Goal: Download file/media

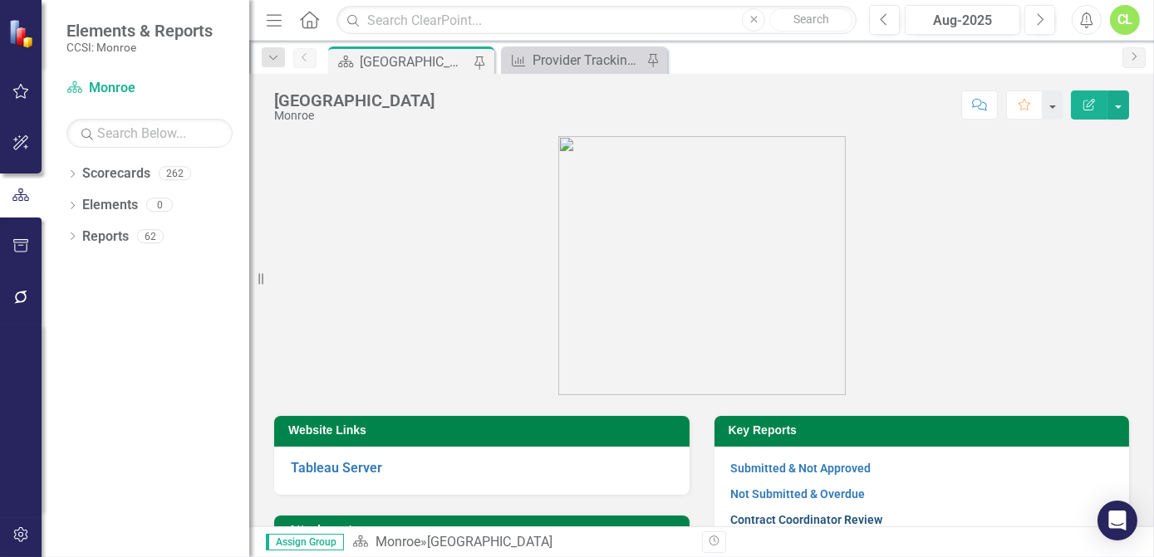
click at [810, 523] on link "Contract Coordinator Review" at bounding box center [807, 519] width 152 height 13
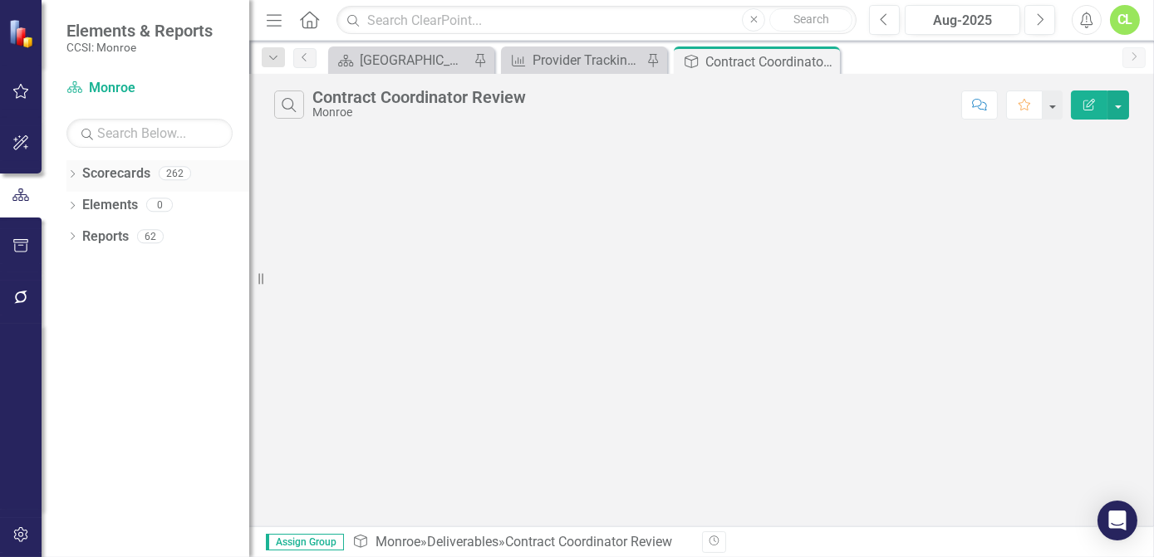
click at [66, 174] on icon "Dropdown" at bounding box center [72, 175] width 12 height 9
click at [79, 200] on icon "Dropdown" at bounding box center [81, 204] width 12 height 10
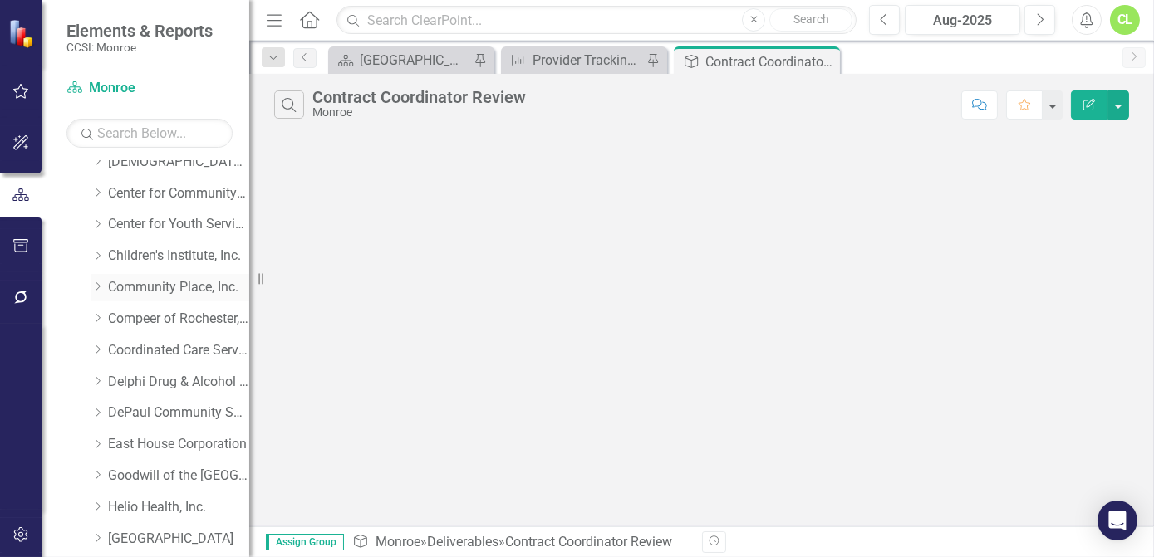
scroll to position [150, 0]
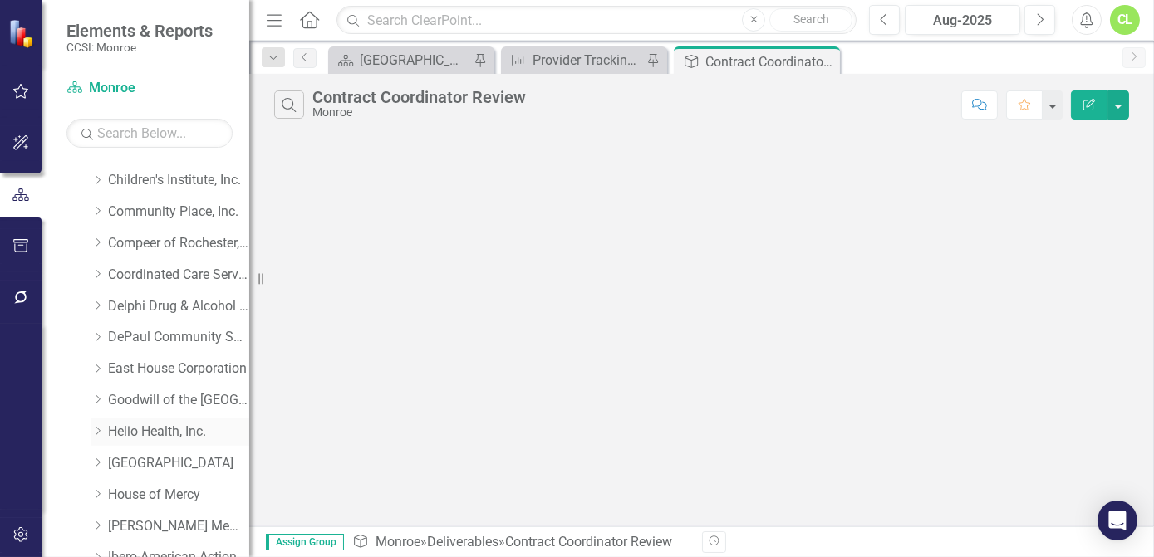
click at [99, 431] on icon at bounding box center [98, 431] width 4 height 8
click at [141, 458] on link "Helio Health, Inc. (MCOMH Internal)" at bounding box center [187, 463] width 125 height 19
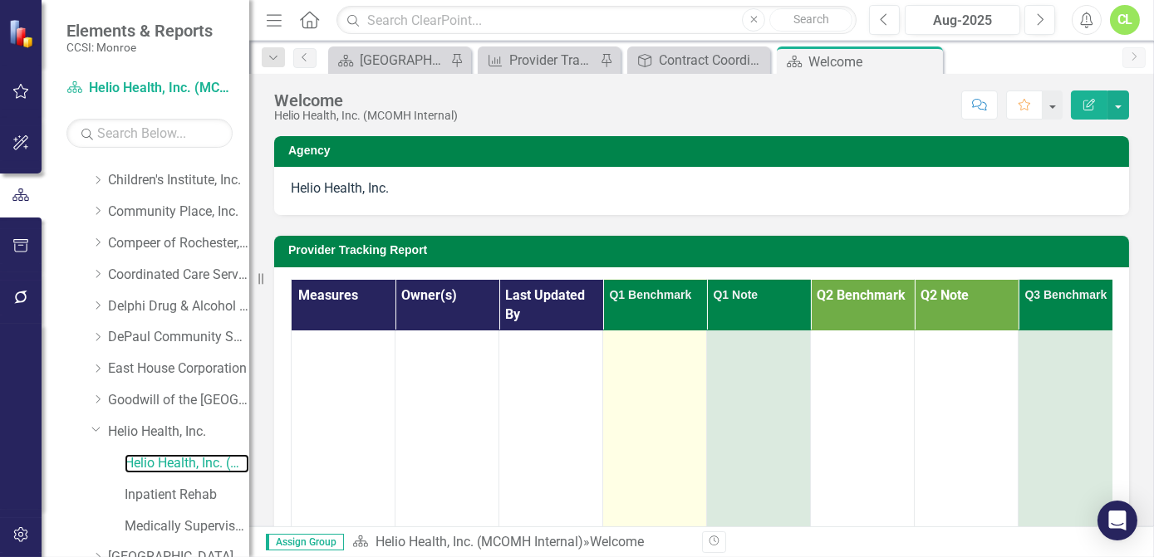
scroll to position [150, 0]
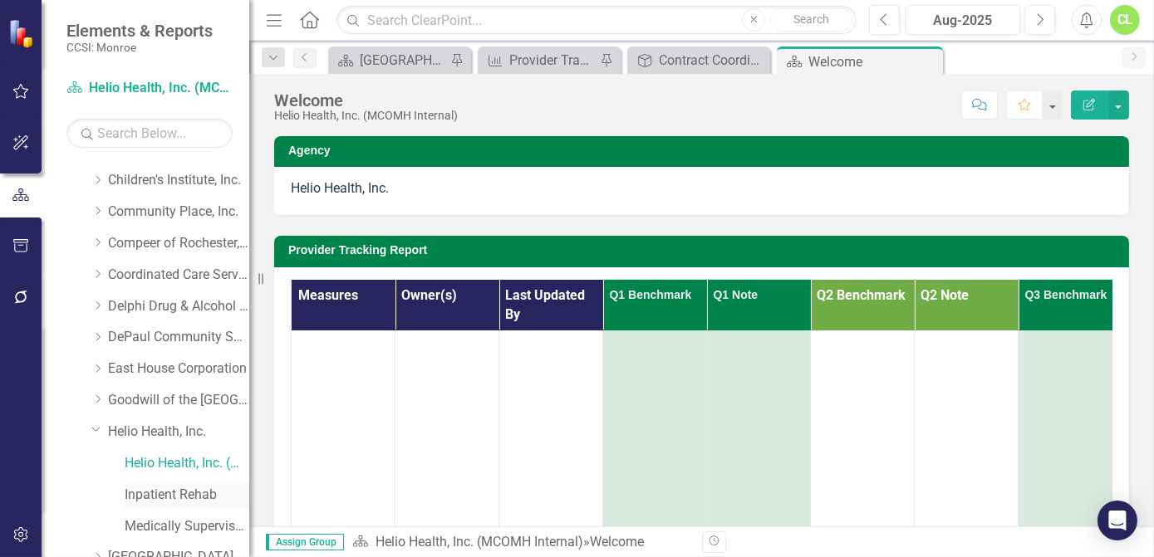
click at [170, 496] on link "Inpatient Rehab" at bounding box center [187, 495] width 125 height 19
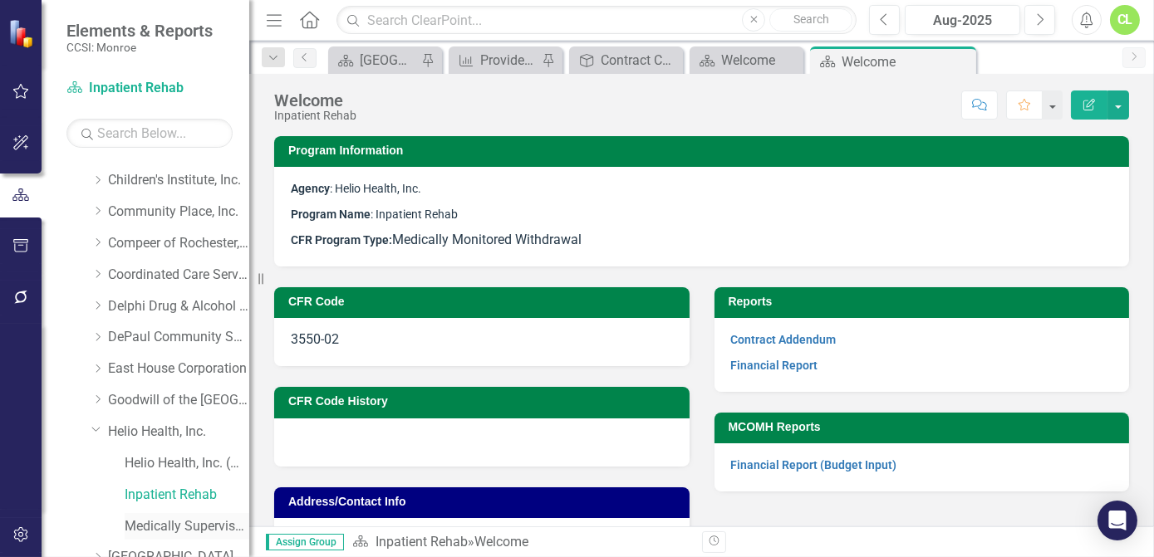
click at [197, 522] on link "Medically Supervised Withdrawal Residence" at bounding box center [187, 526] width 125 height 19
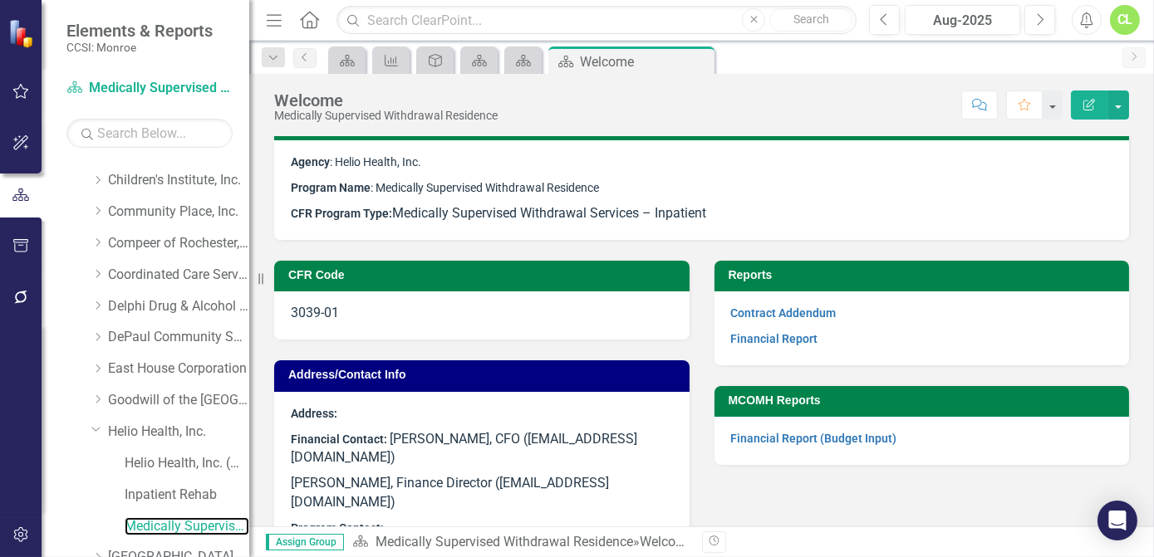
scroll to position [51, 0]
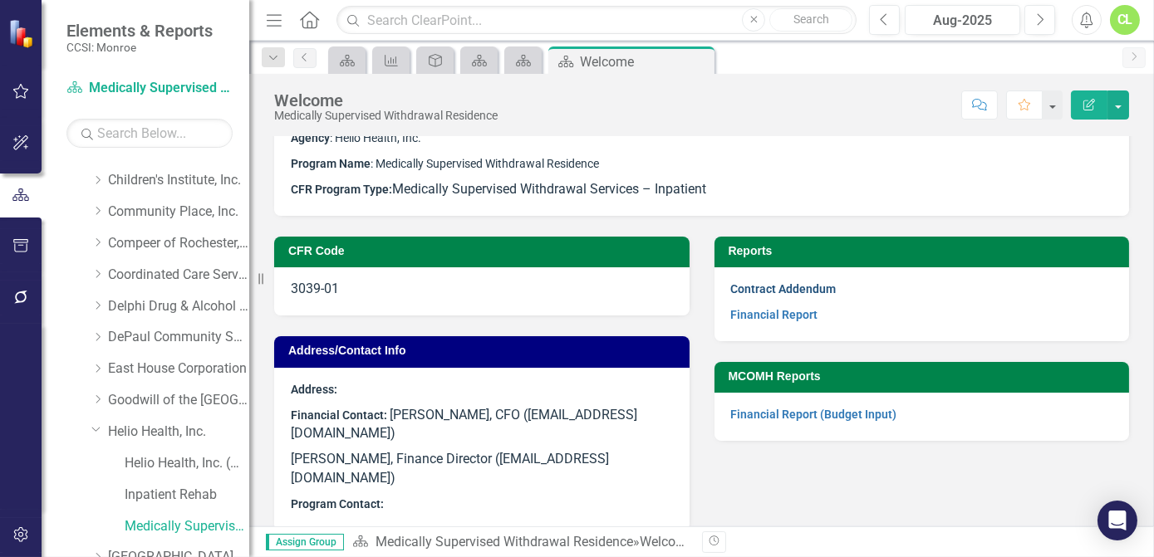
click at [761, 292] on link "Contract Addendum" at bounding box center [783, 288] width 105 height 13
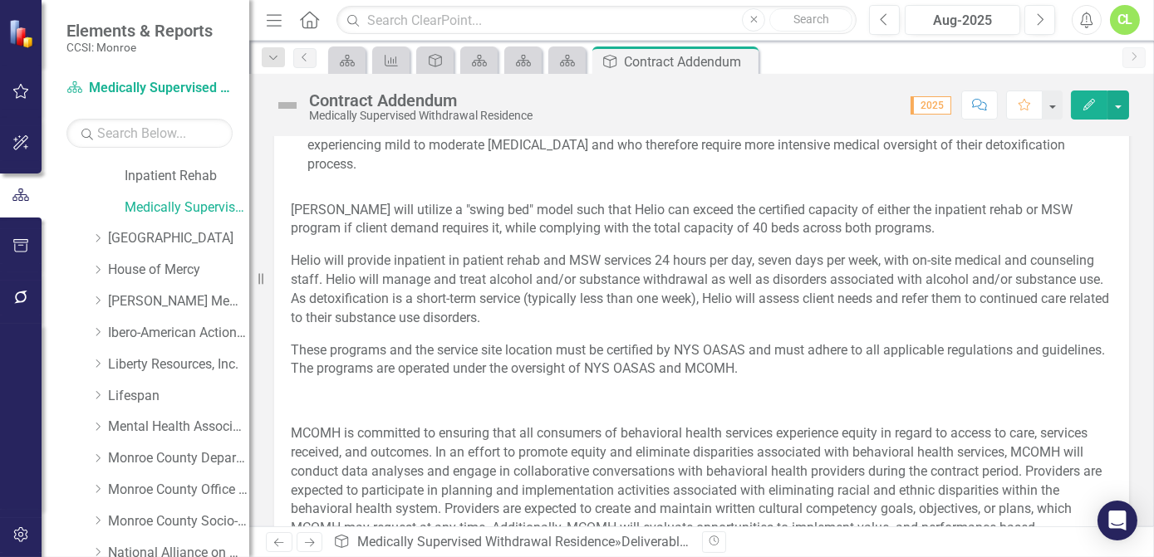
scroll to position [453, 0]
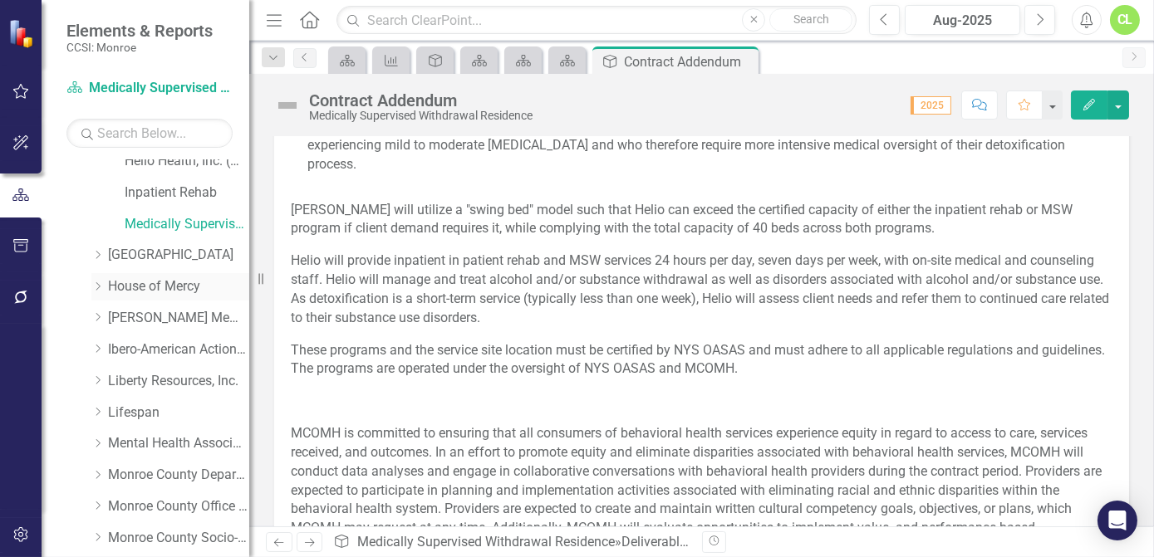
click at [104, 291] on div "Dropdown" at bounding box center [99, 287] width 17 height 14
click at [141, 375] on link "Homeless Support Services" at bounding box center [187, 381] width 125 height 19
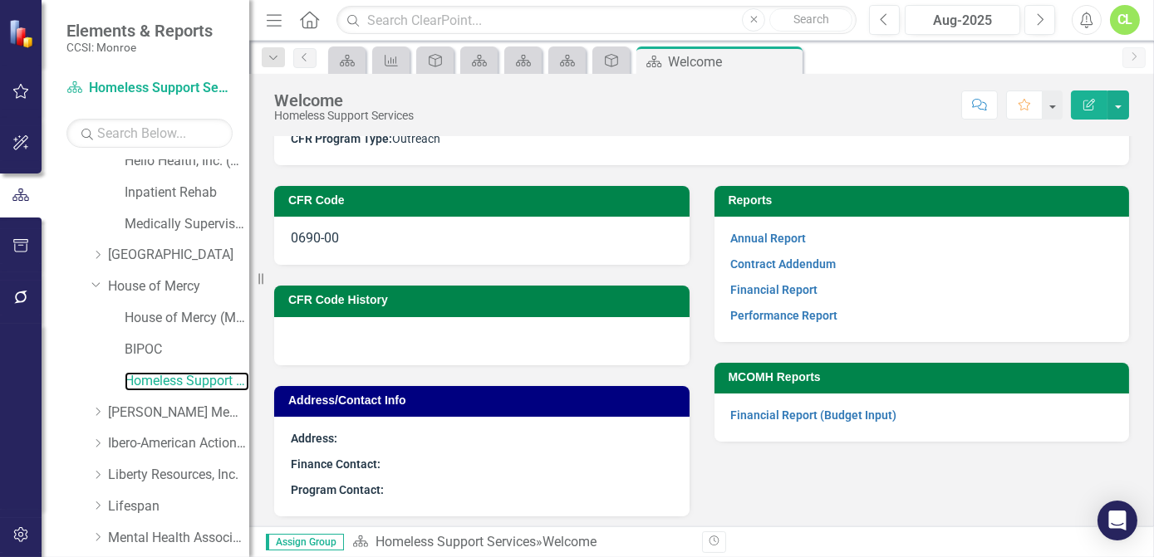
scroll to position [106, 0]
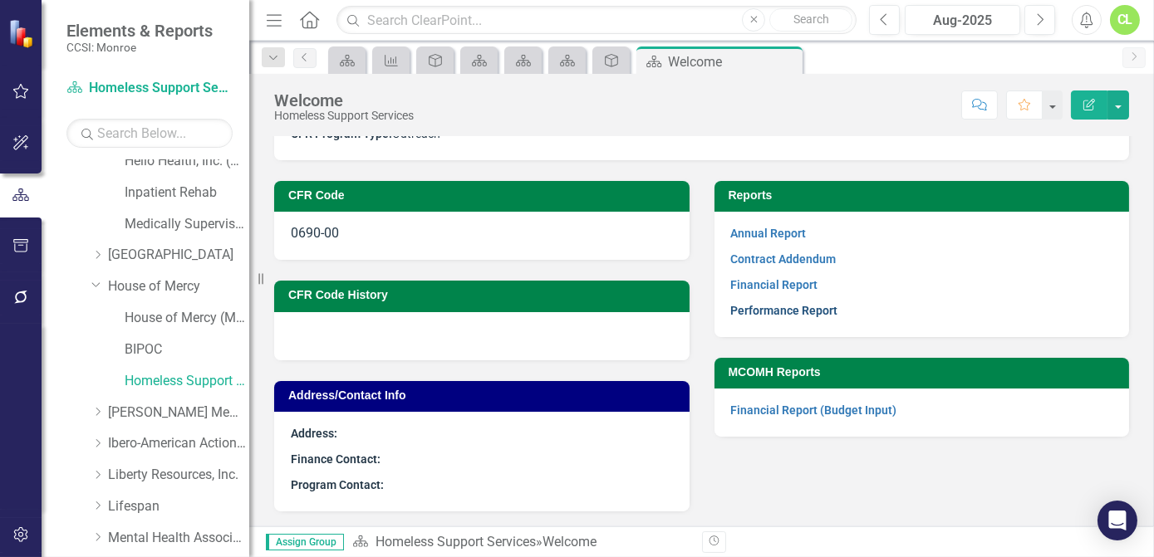
click at [731, 316] on link "Performance Report" at bounding box center [784, 310] width 107 height 13
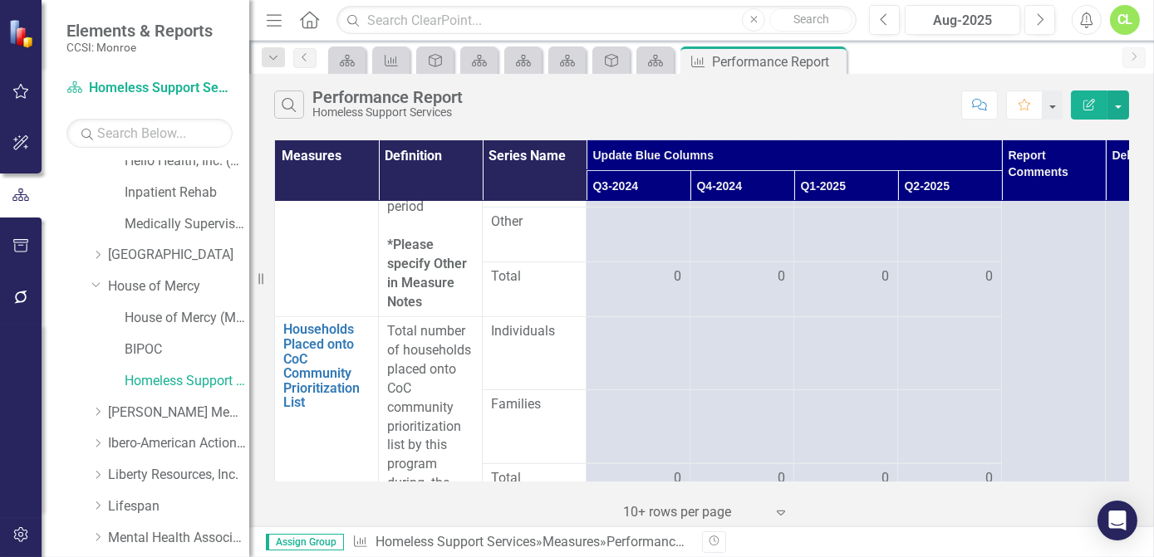
scroll to position [1434, 0]
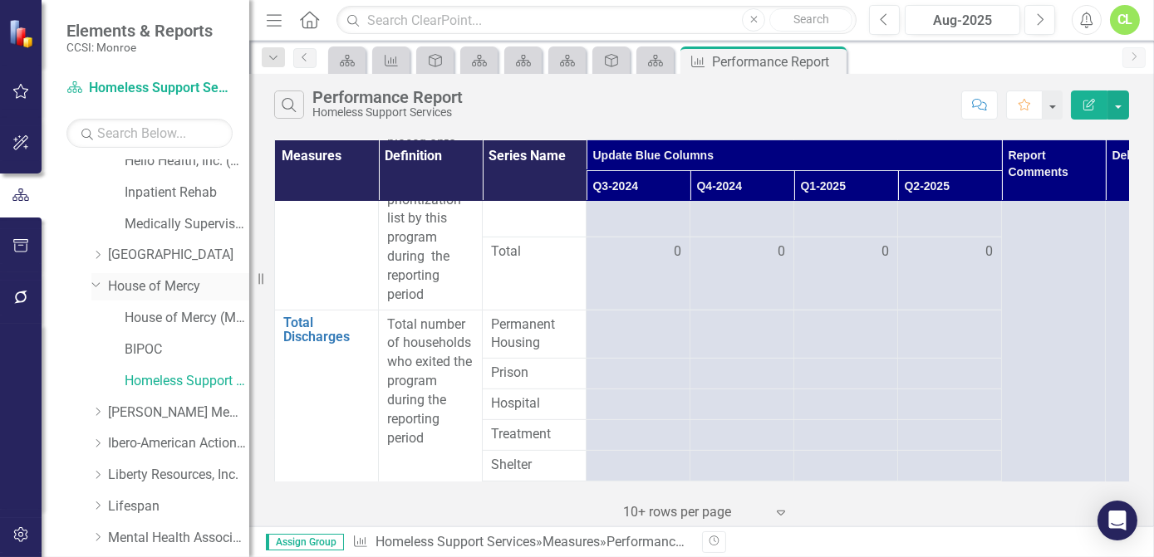
click at [137, 286] on link "House of Mercy" at bounding box center [178, 286] width 141 height 19
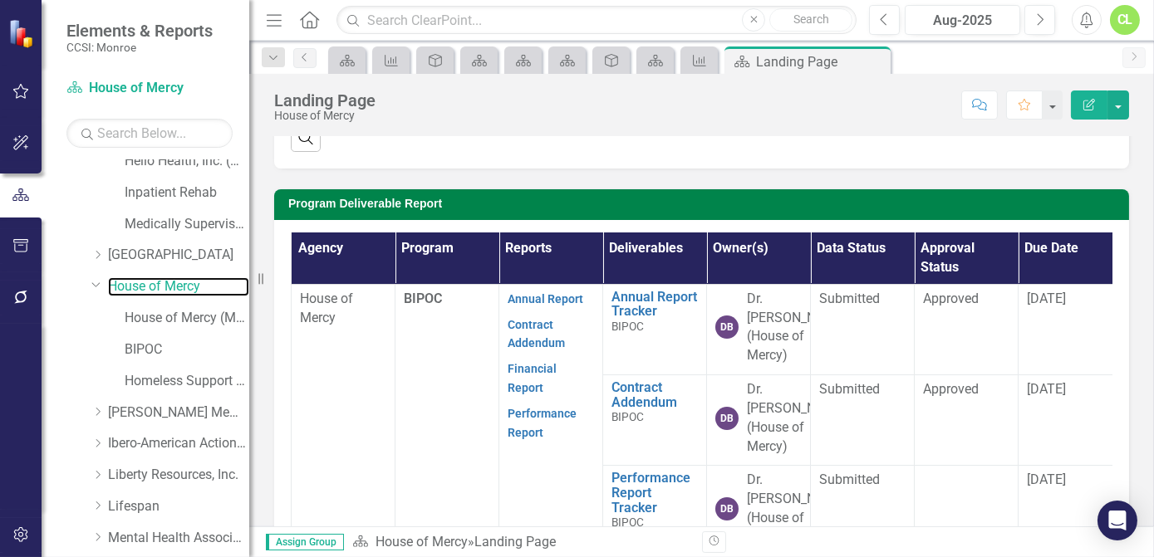
scroll to position [453, 0]
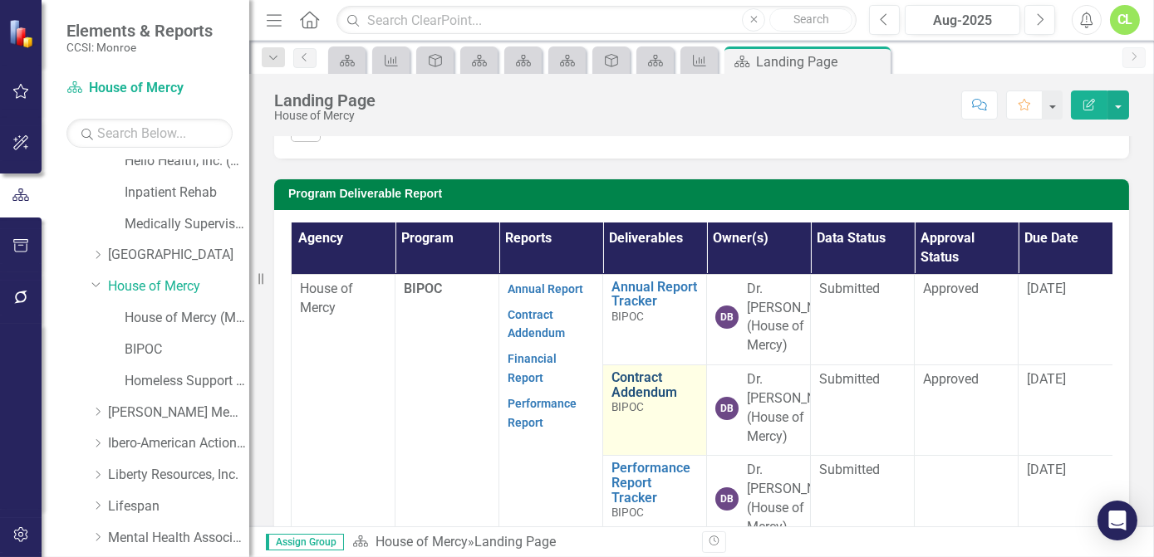
click at [639, 399] on link "Contract Addendum" at bounding box center [654, 384] width 86 height 29
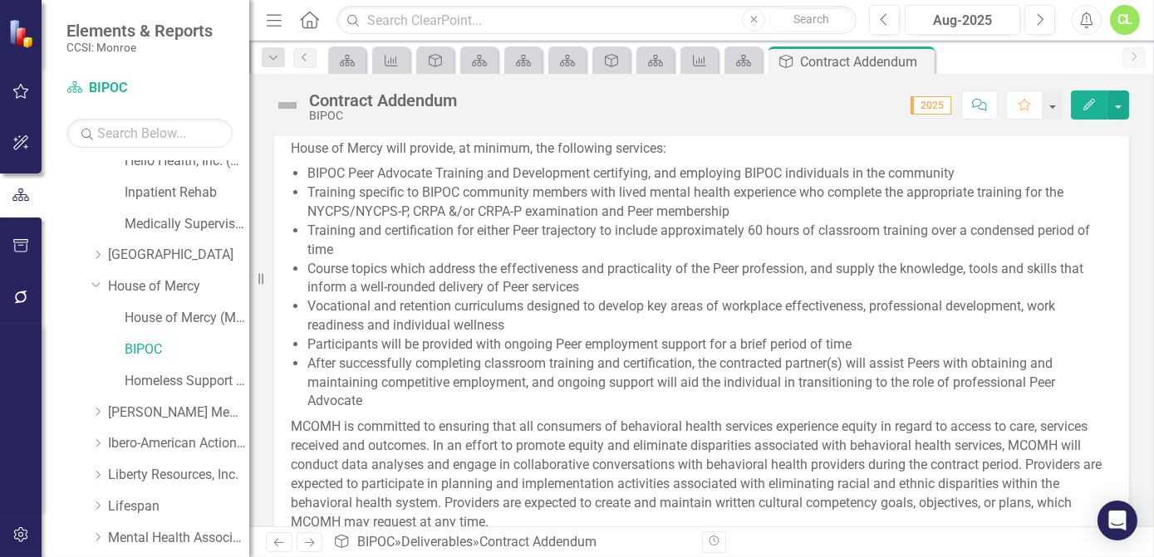
scroll to position [830, 0]
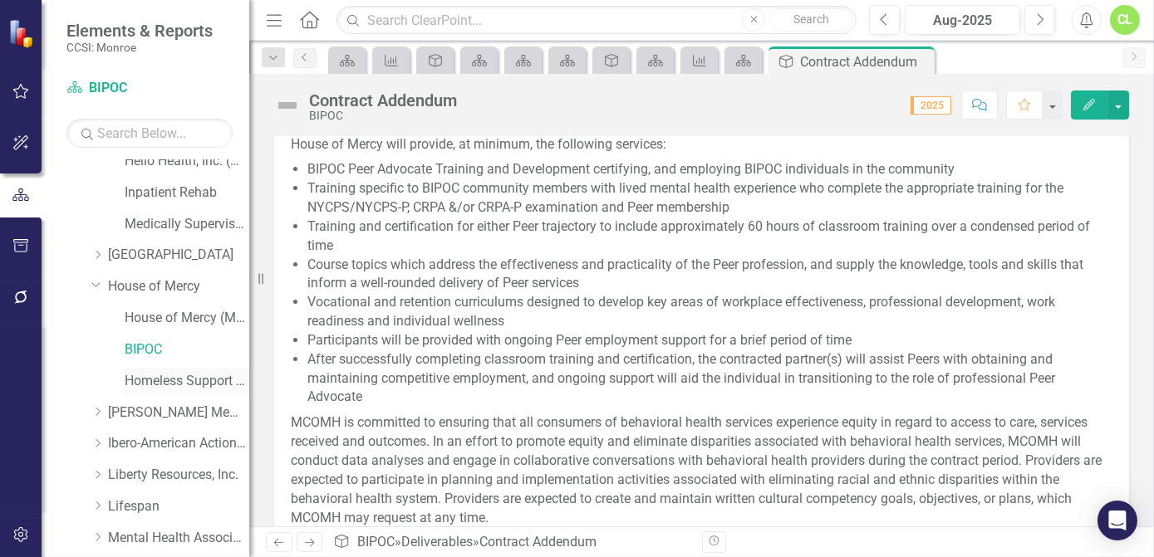
click at [137, 384] on link "Homeless Support Services" at bounding box center [187, 381] width 125 height 19
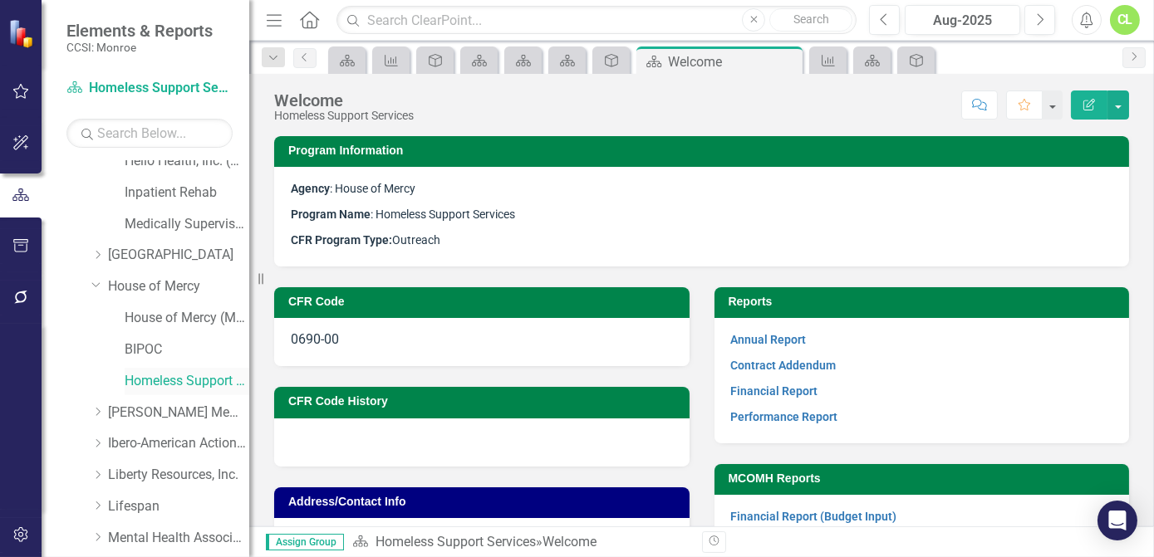
click at [137, 384] on link "Homeless Support Services" at bounding box center [187, 381] width 125 height 19
click at [797, 368] on link "Contract Addendum" at bounding box center [783, 365] width 105 height 13
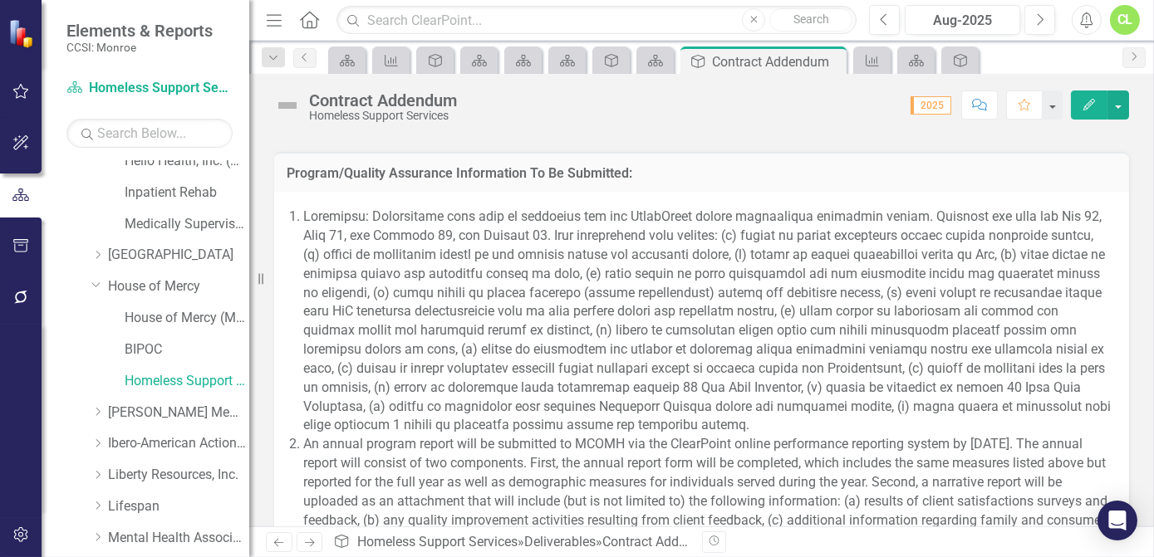
scroll to position [1962, 0]
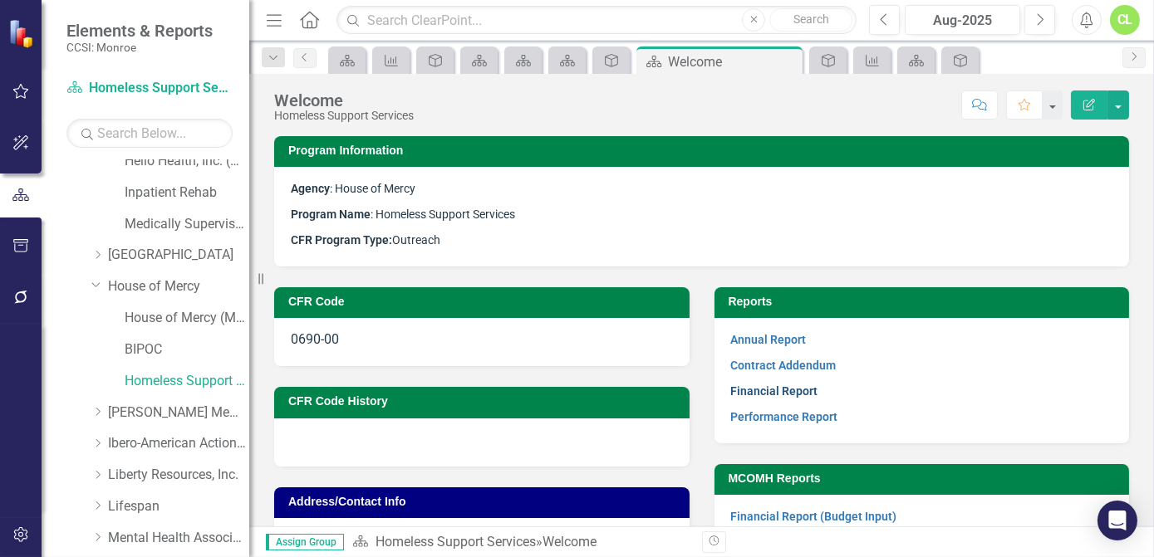
click at [794, 390] on link "Financial Report" at bounding box center [774, 391] width 87 height 13
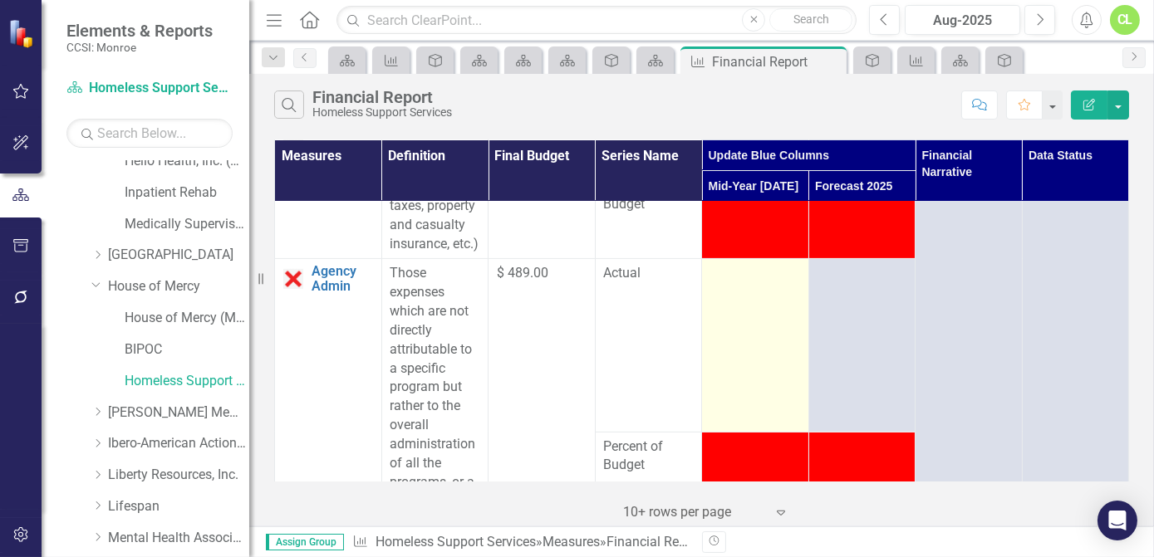
scroll to position [1359, 0]
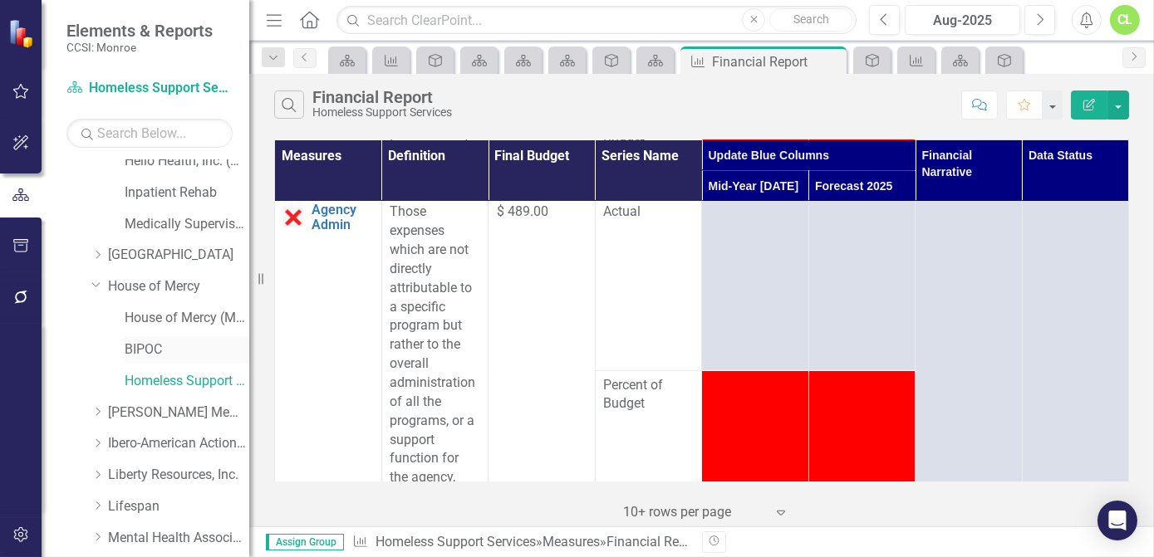
click at [134, 347] on link "BIPOC" at bounding box center [187, 350] width 125 height 19
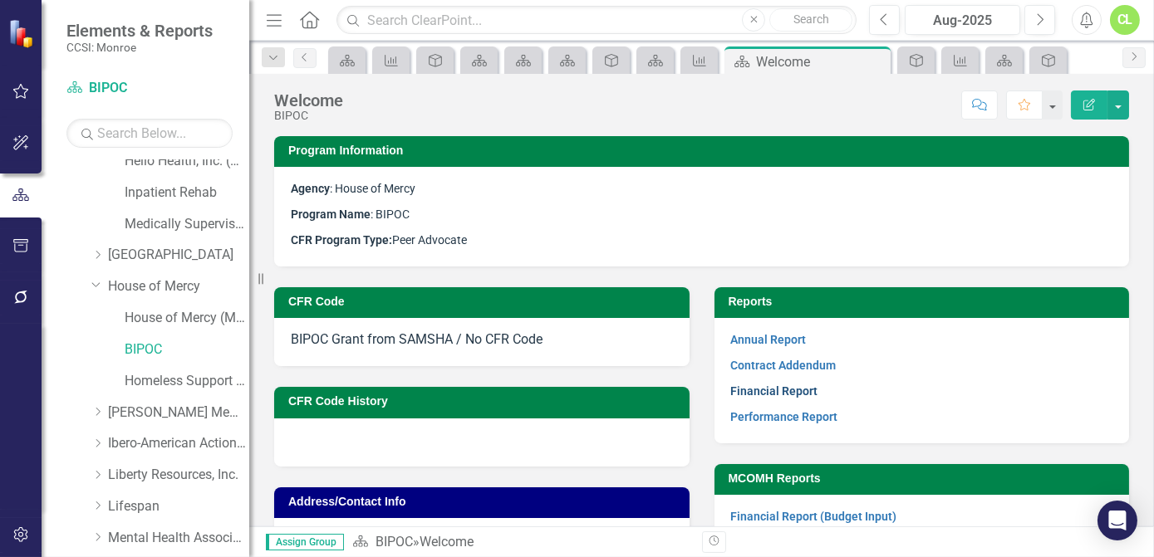
click at [772, 392] on link "Financial Report" at bounding box center [774, 391] width 87 height 13
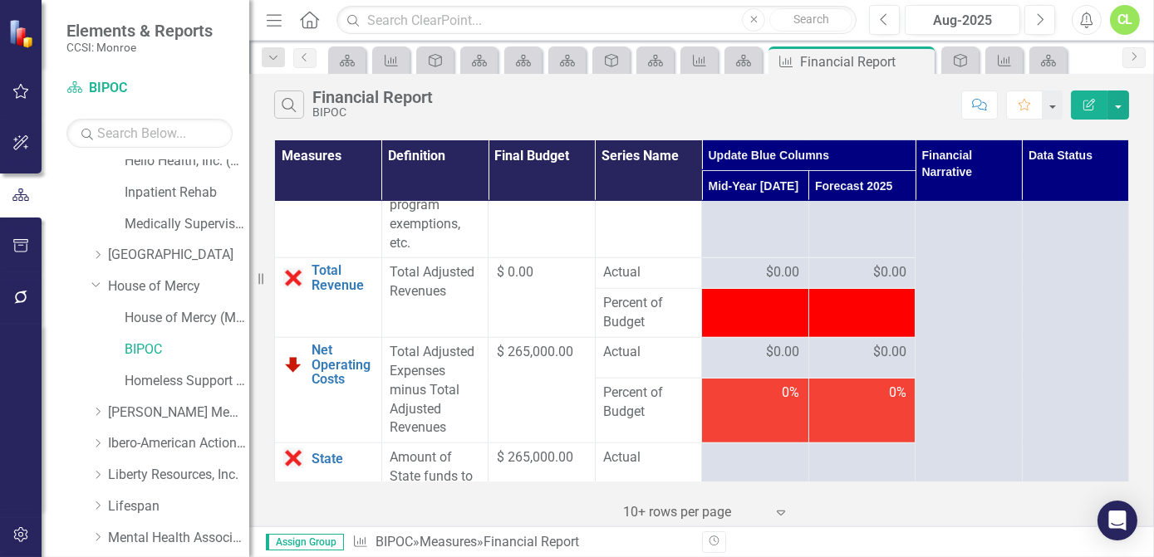
scroll to position [3775, 0]
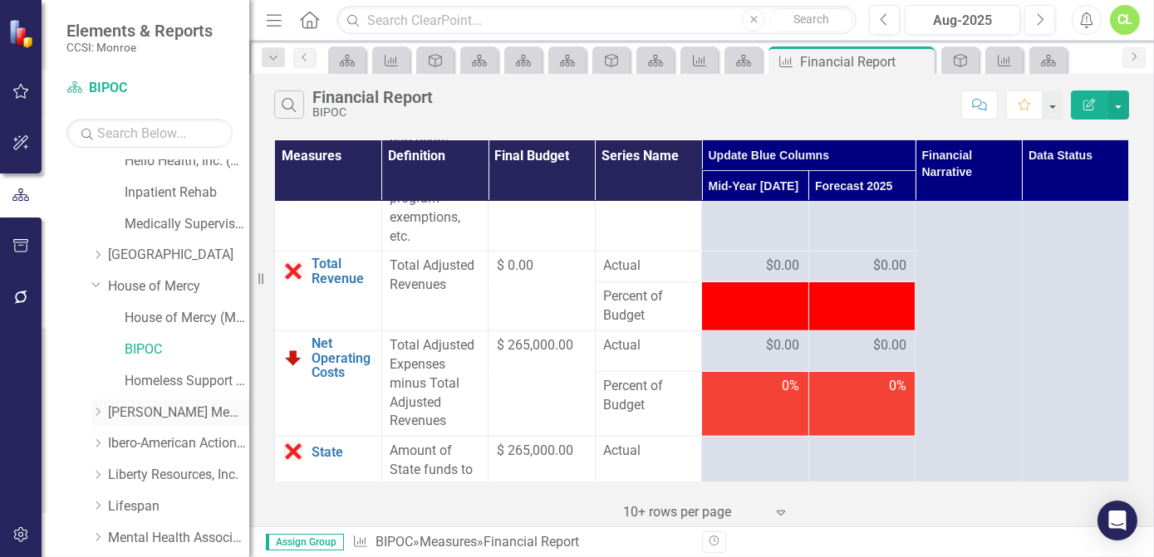
click at [136, 406] on link "[PERSON_NAME] Memorial Institute, Inc." at bounding box center [178, 413] width 141 height 19
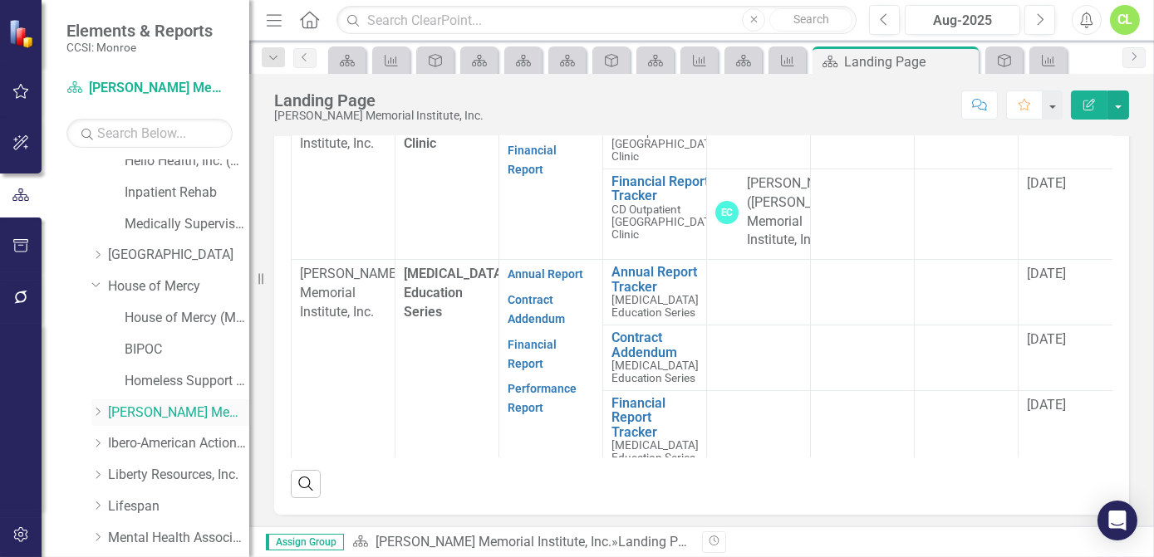
click at [97, 408] on icon "Dropdown" at bounding box center [97, 412] width 12 height 10
click at [186, 508] on link "[MEDICAL_DATA] Education Series" at bounding box center [187, 506] width 125 height 19
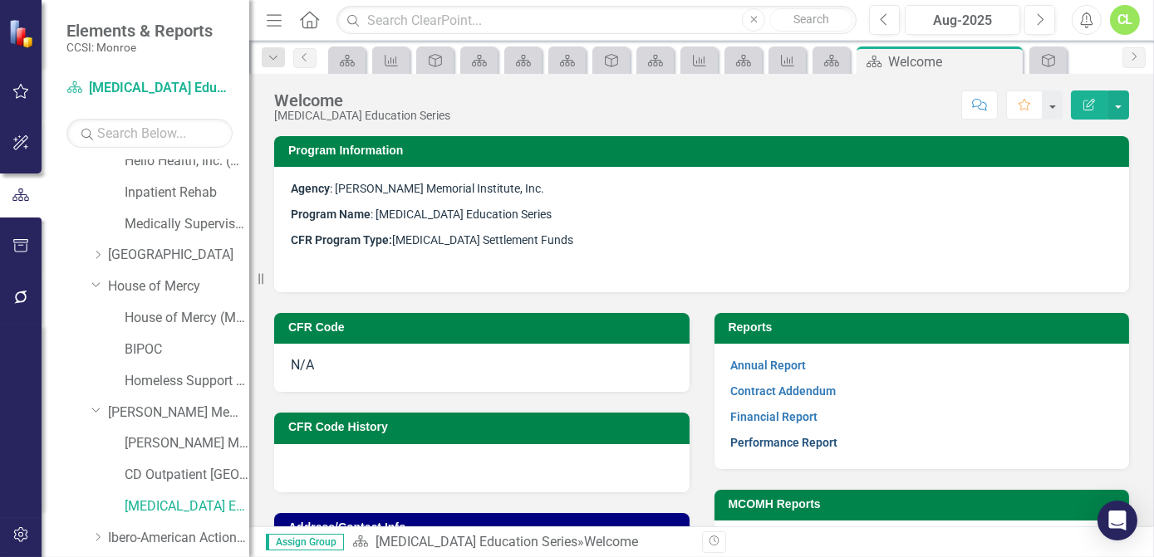
click at [794, 439] on link "Performance Report" at bounding box center [784, 442] width 107 height 13
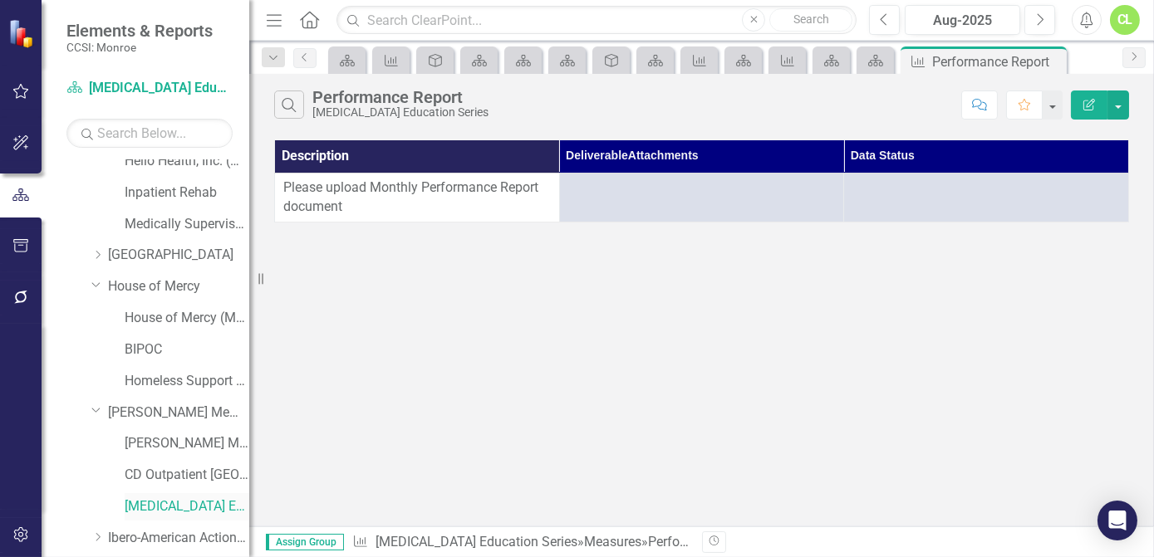
click at [171, 501] on link "[MEDICAL_DATA] Education Series" at bounding box center [187, 506] width 125 height 19
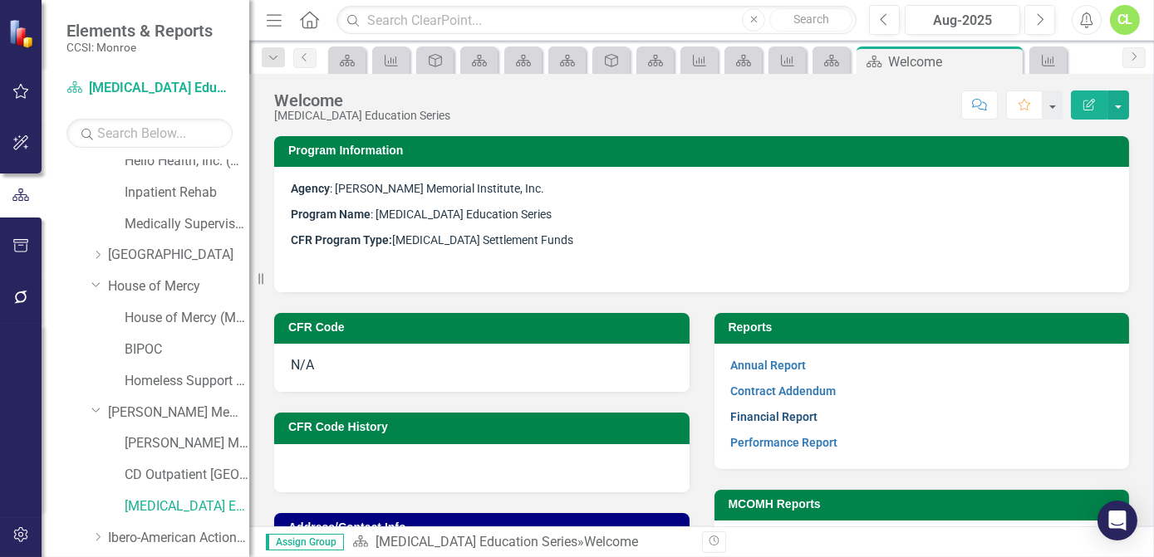
click at [767, 418] on link "Financial Report" at bounding box center [774, 416] width 87 height 13
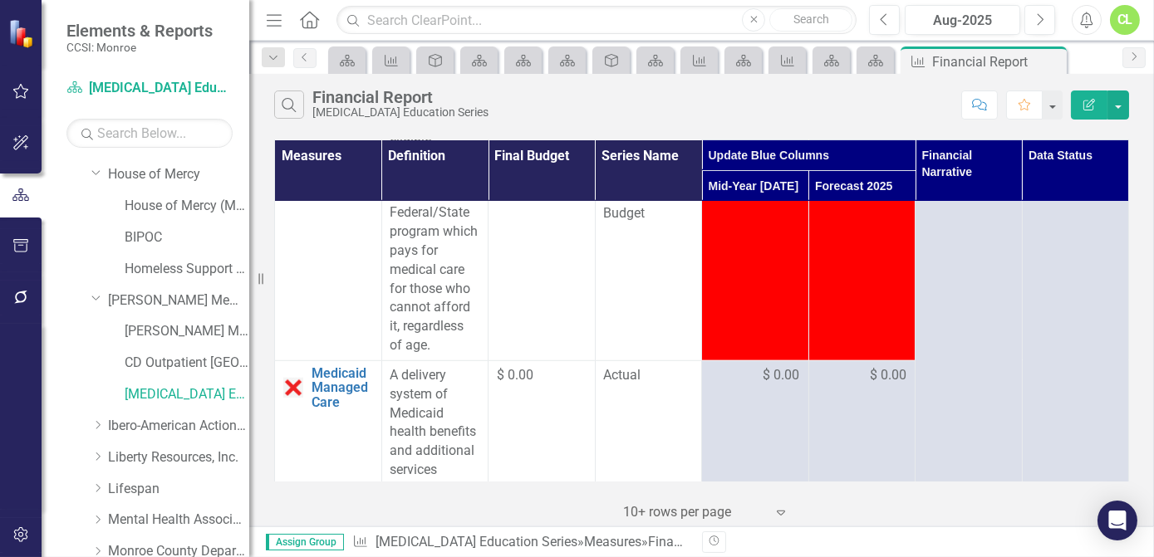
scroll to position [604, 0]
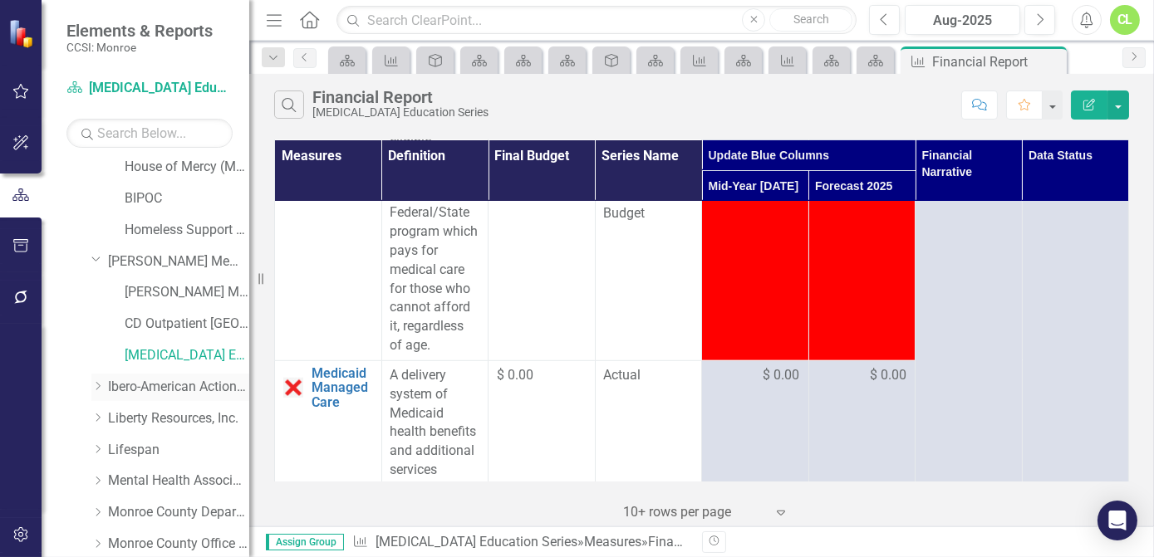
click at [97, 385] on icon "Dropdown" at bounding box center [97, 386] width 12 height 10
click at [194, 477] on link "Familias Unidas - Other CD Prevention" at bounding box center [187, 481] width 125 height 19
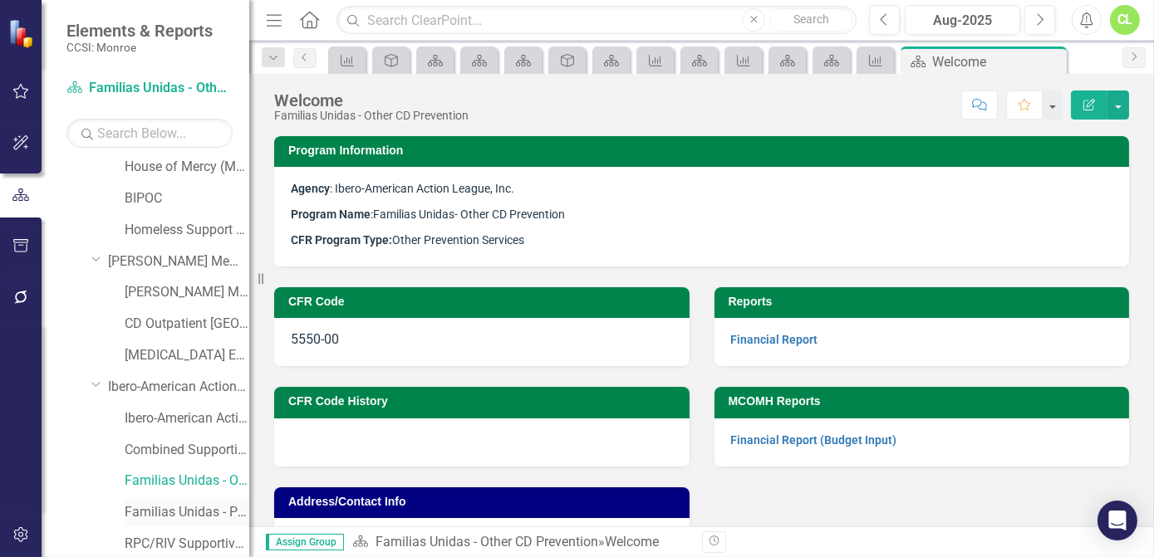
click at [197, 512] on link "Familias Unidas - Primary CD Prevention" at bounding box center [187, 512] width 125 height 19
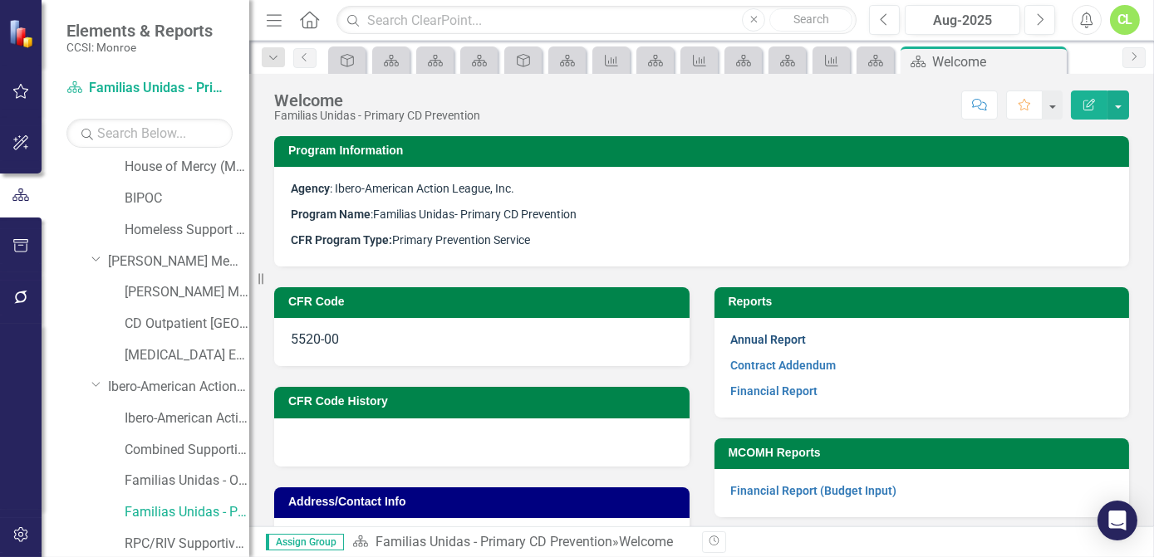
click at [783, 341] on link "Annual Report" at bounding box center [769, 339] width 76 height 13
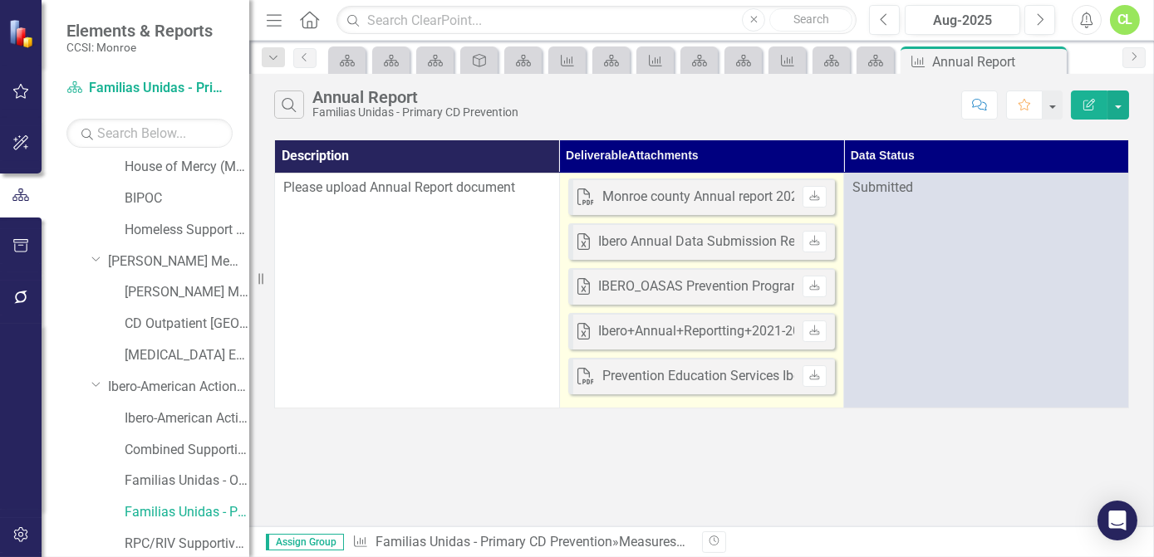
click at [744, 198] on div "Monroe county Annual report 2024.pdf" at bounding box center [715, 197] width 227 height 19
click at [813, 196] on icon "Download" at bounding box center [814, 197] width 12 height 10
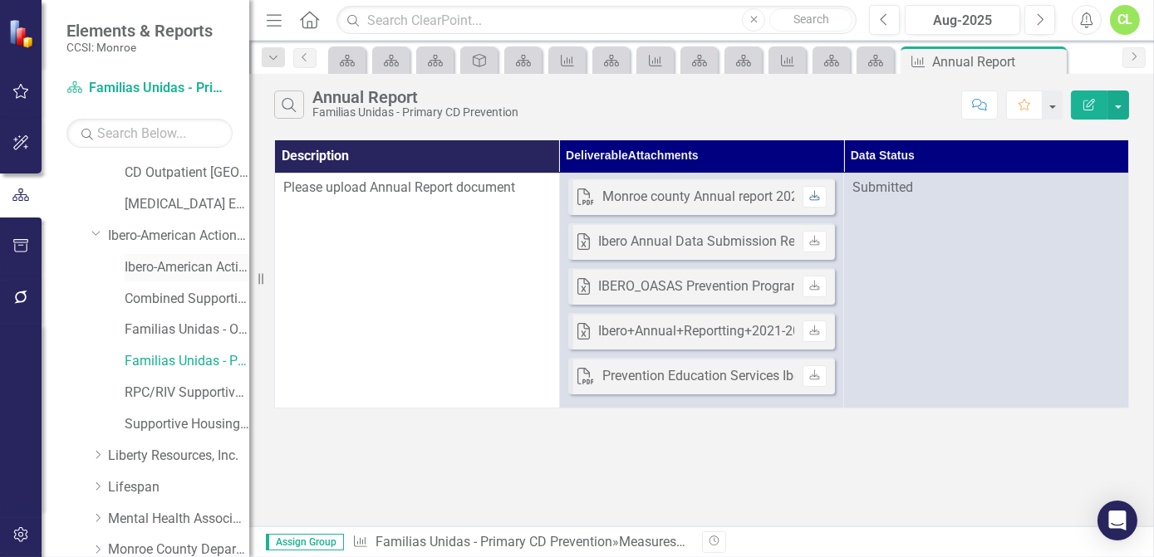
scroll to position [830, 0]
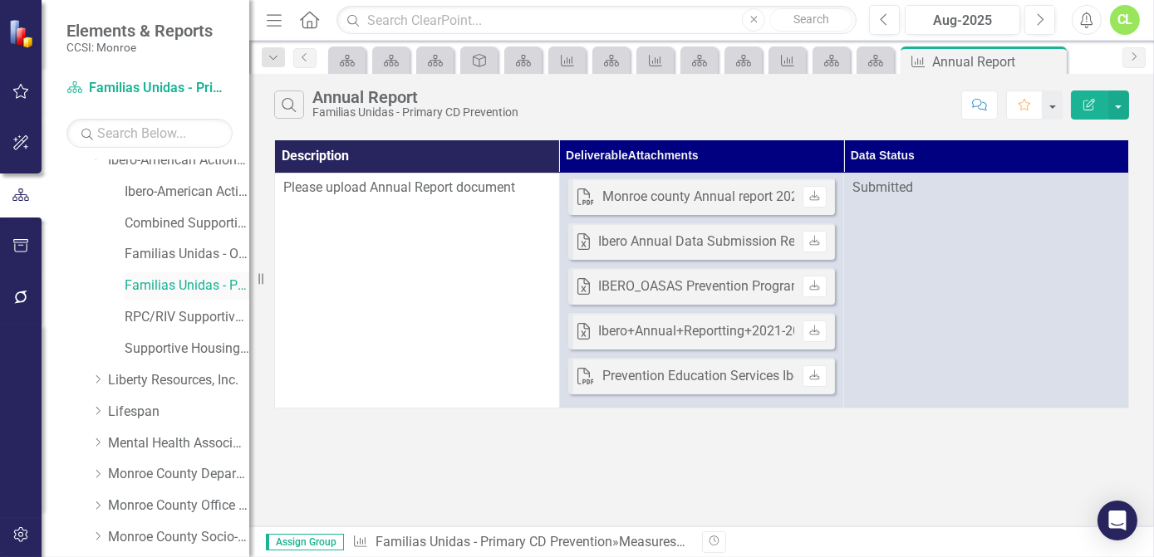
click at [188, 286] on link "Familias Unidas - Primary CD Prevention" at bounding box center [187, 286] width 125 height 19
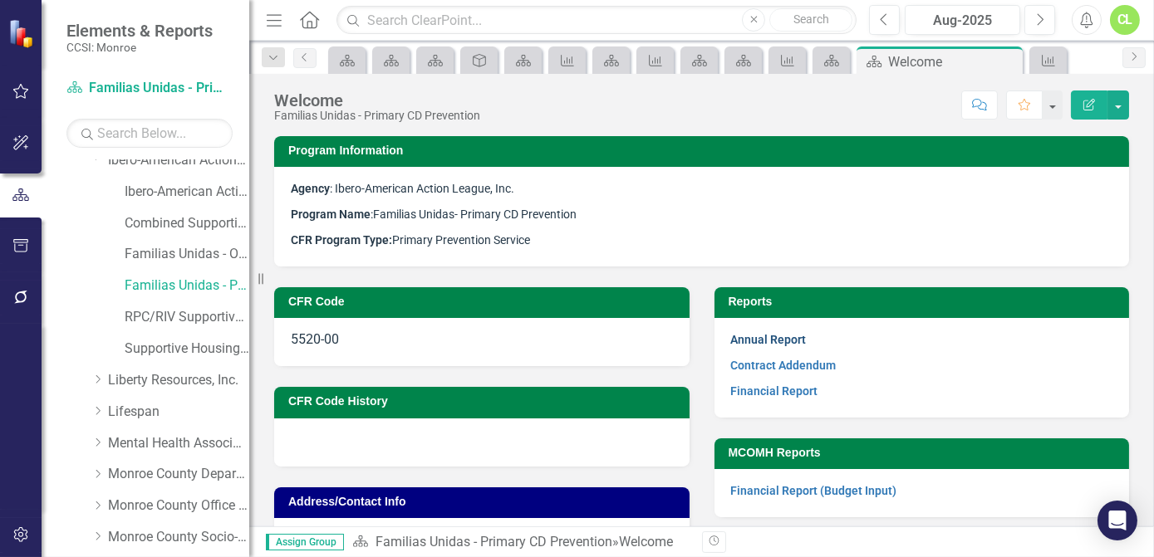
click at [770, 341] on link "Annual Report" at bounding box center [769, 339] width 76 height 13
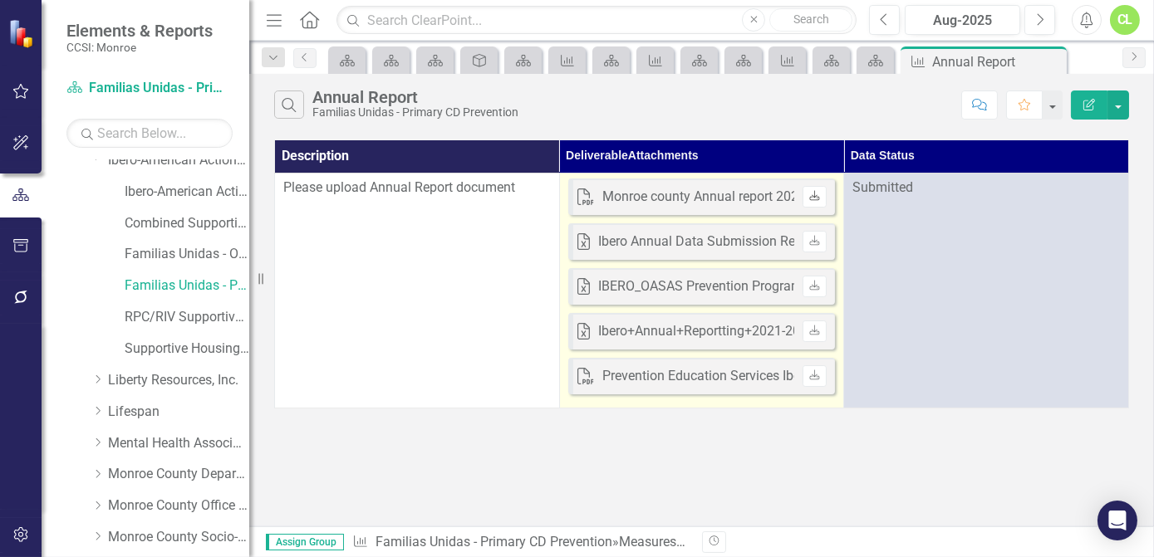
click at [816, 194] on icon "Download" at bounding box center [814, 197] width 12 height 10
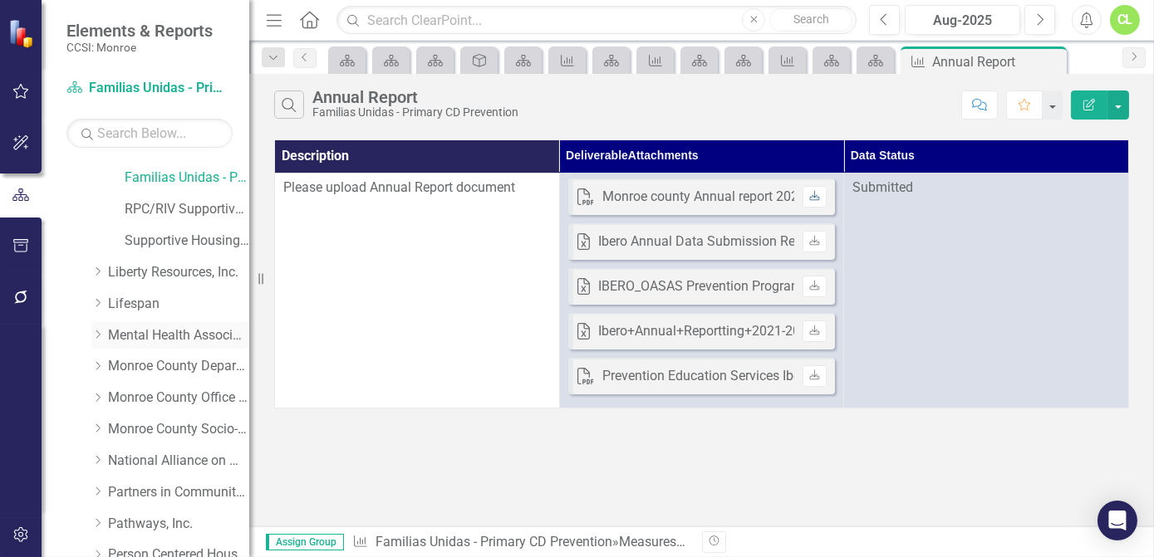
scroll to position [981, 0]
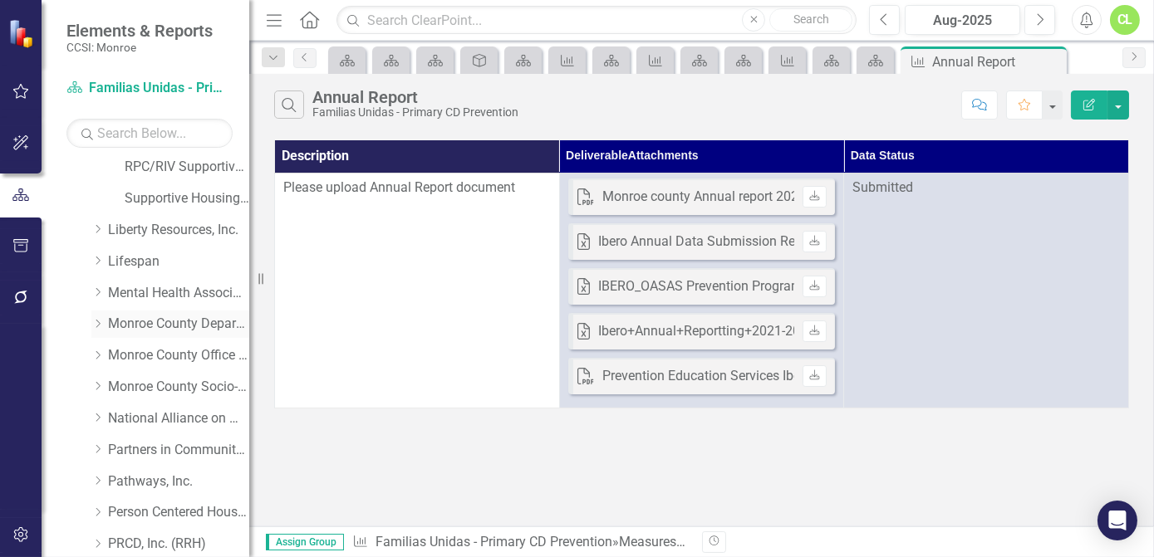
click at [101, 323] on icon "Dropdown" at bounding box center [97, 324] width 12 height 10
click at [177, 394] on link "Homeless Outreach" at bounding box center [187, 387] width 125 height 19
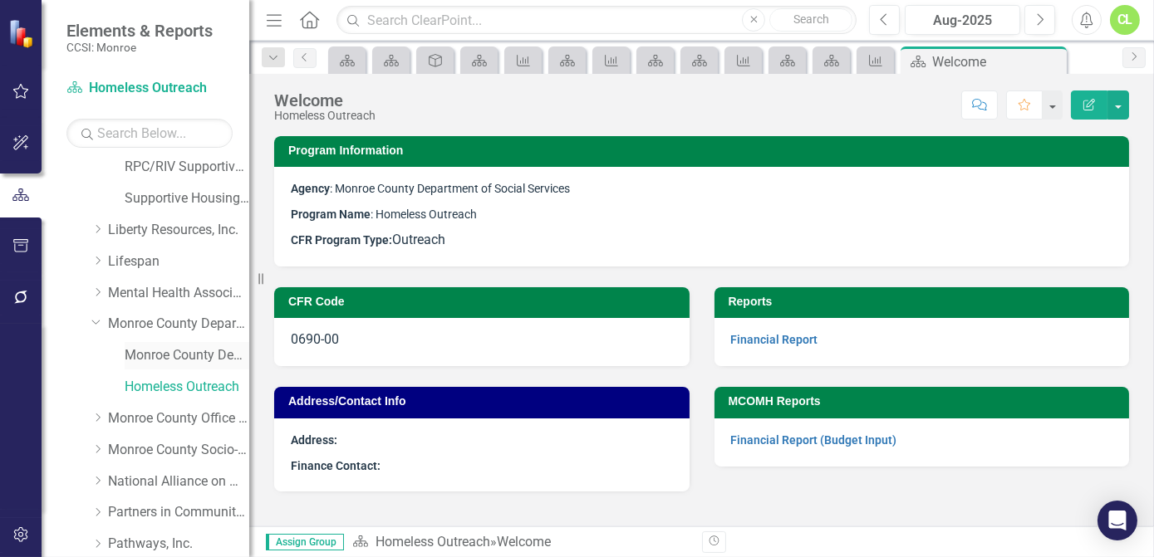
click at [186, 349] on link "Monroe County Department of Social Services (MCOMH Internal)" at bounding box center [187, 355] width 125 height 19
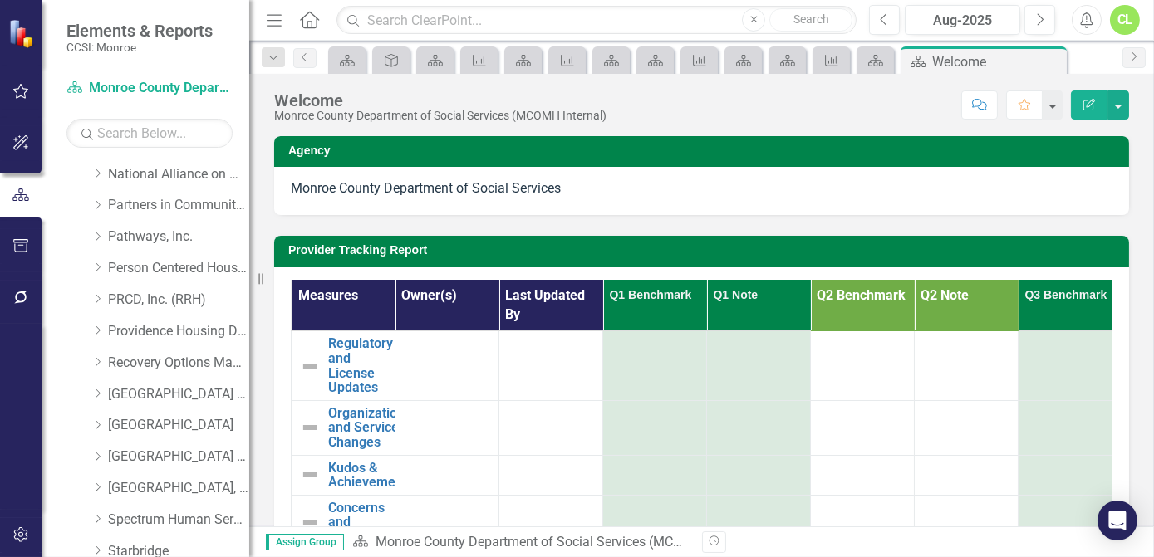
scroll to position [1312, 0]
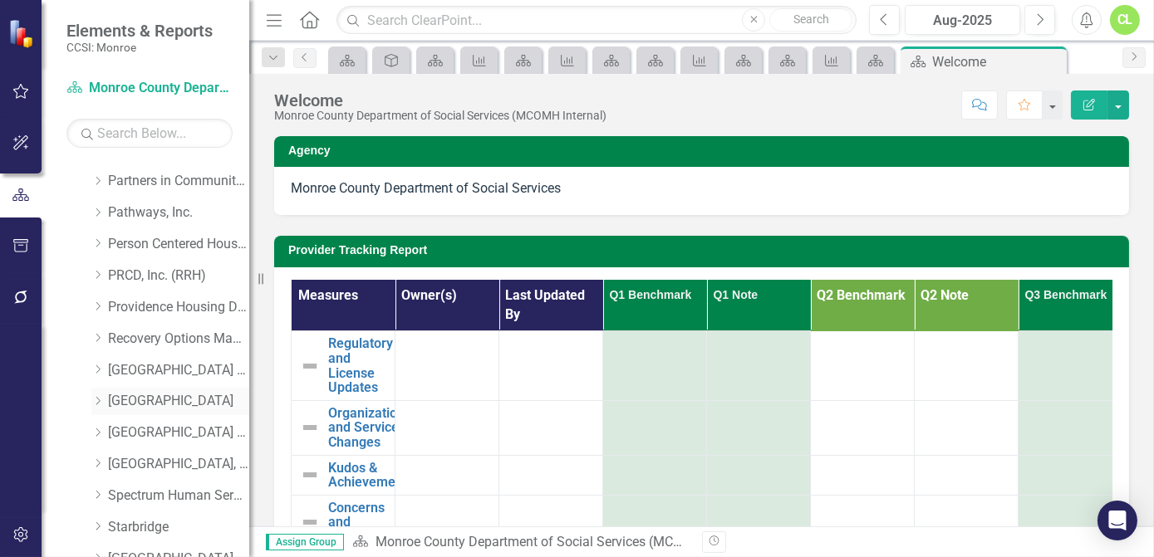
click at [94, 405] on icon "Dropdown" at bounding box center [97, 401] width 12 height 10
click at [161, 455] on link "Other CD Prevention" at bounding box center [187, 464] width 125 height 19
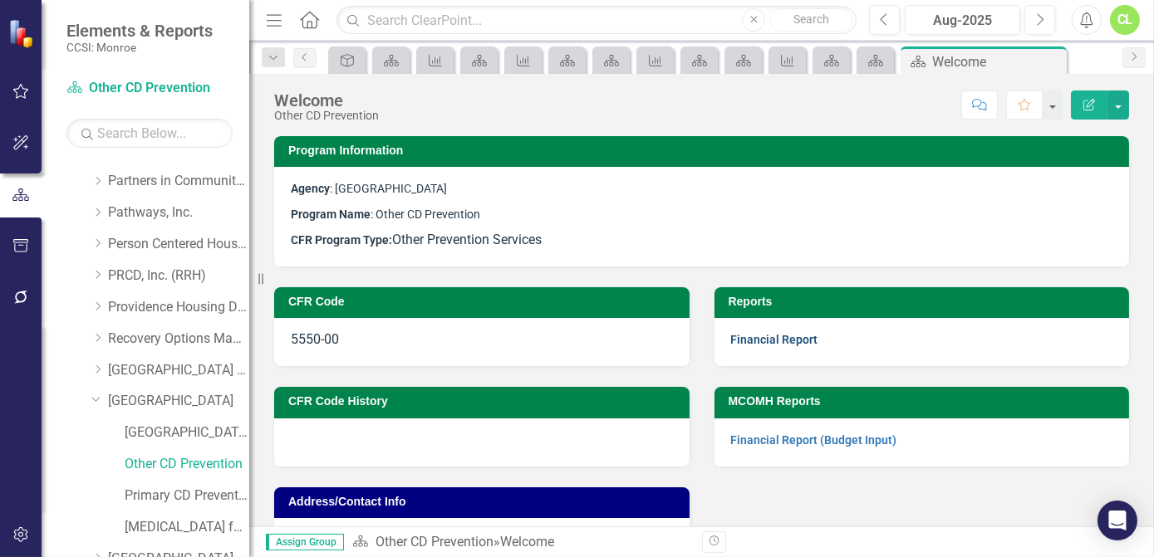
click at [764, 341] on link "Financial Report" at bounding box center [774, 339] width 87 height 13
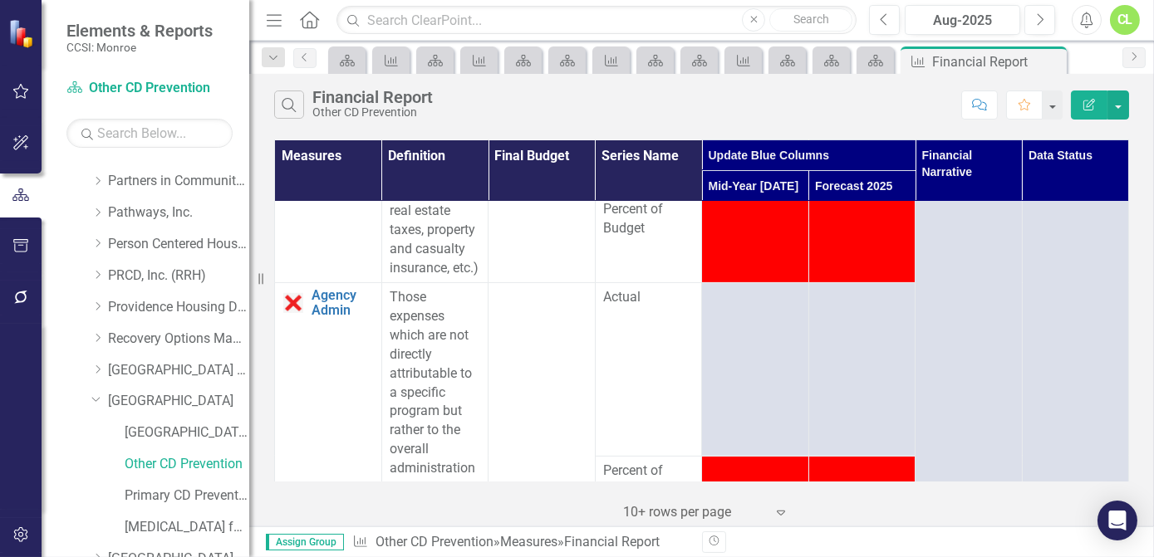
scroll to position [1283, 0]
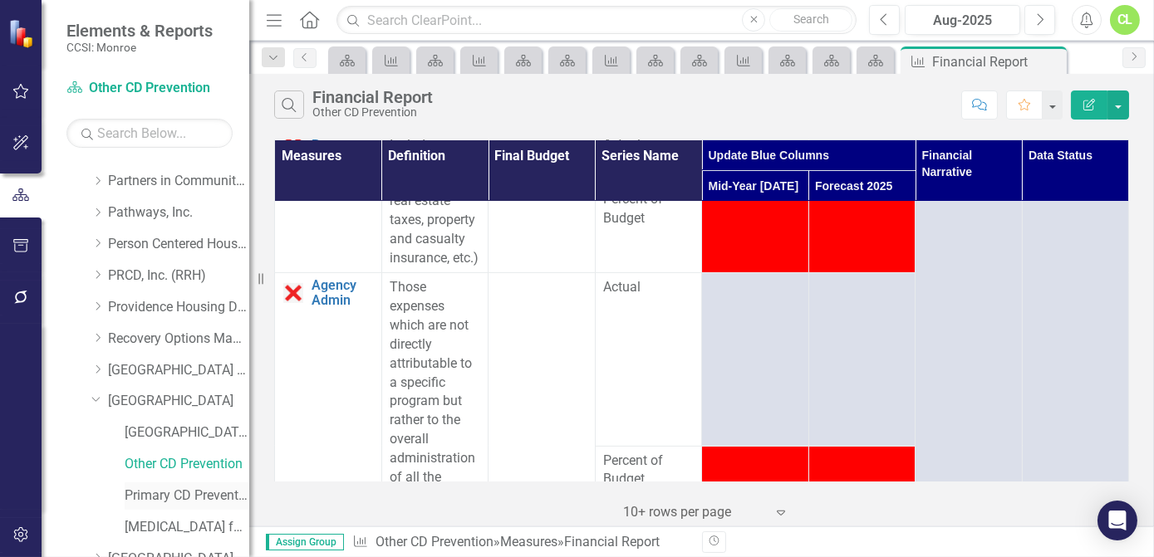
click at [159, 494] on link "Primary CD Prevention" at bounding box center [187, 496] width 125 height 19
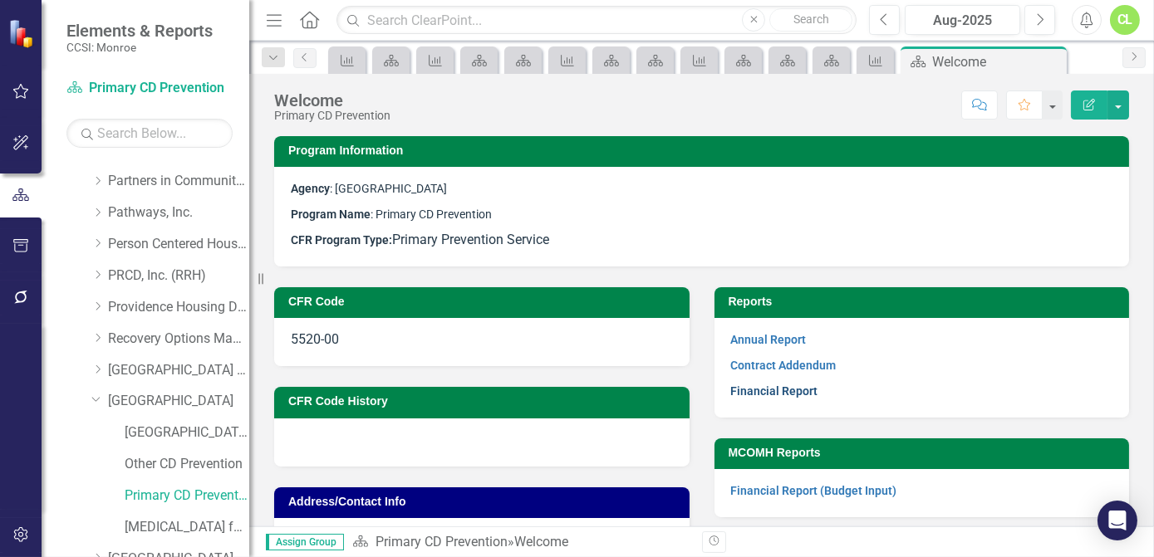
click at [764, 390] on link "Financial Report" at bounding box center [774, 391] width 87 height 13
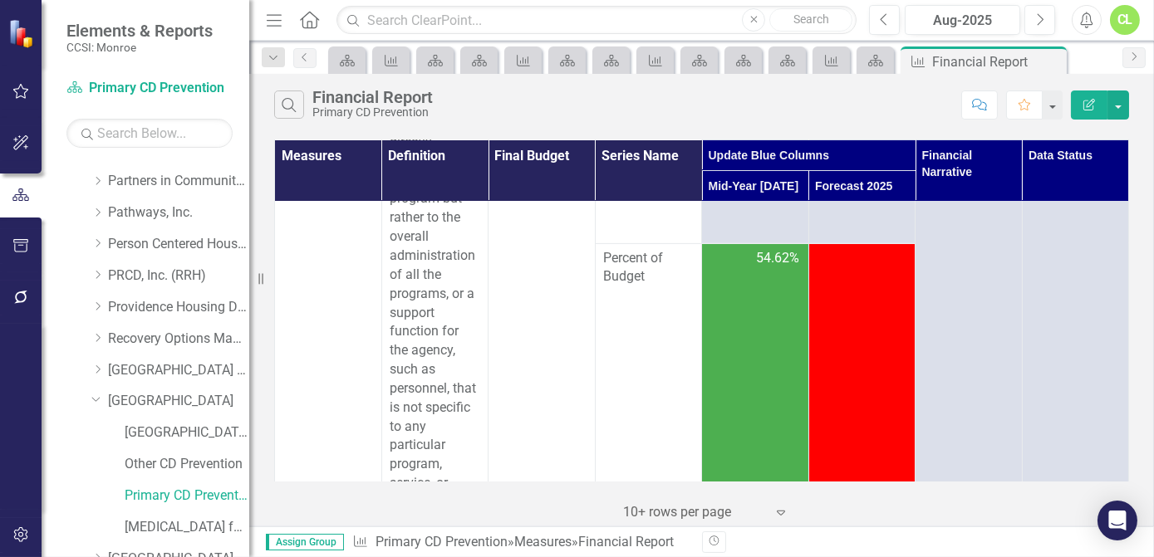
scroll to position [1510, 0]
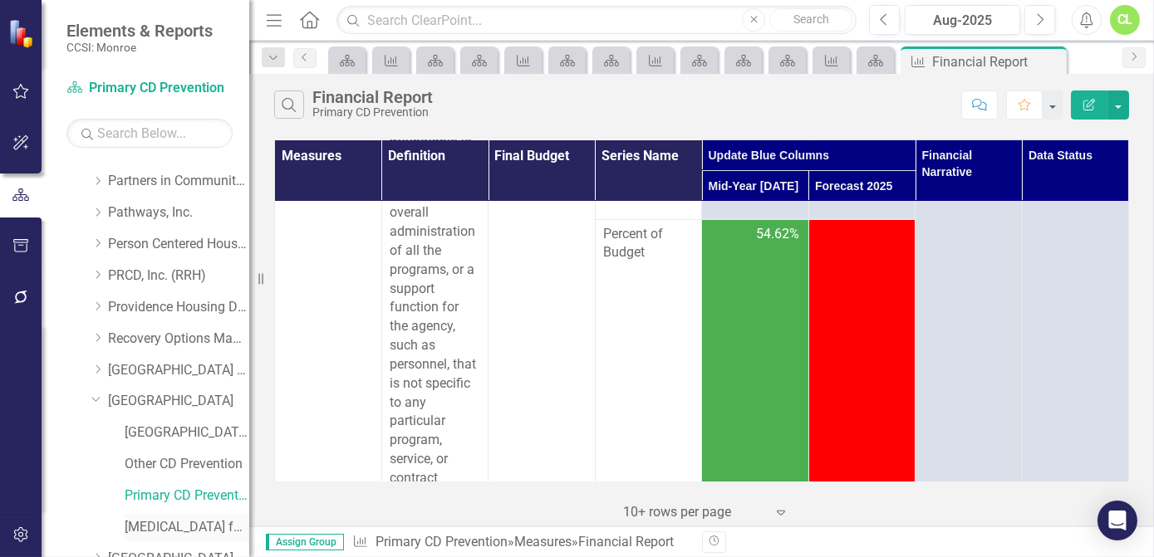
click at [170, 517] on div "[MEDICAL_DATA] for Older Adults" at bounding box center [187, 527] width 125 height 27
click at [169, 526] on link "[MEDICAL_DATA] for Older Adults" at bounding box center [187, 527] width 125 height 19
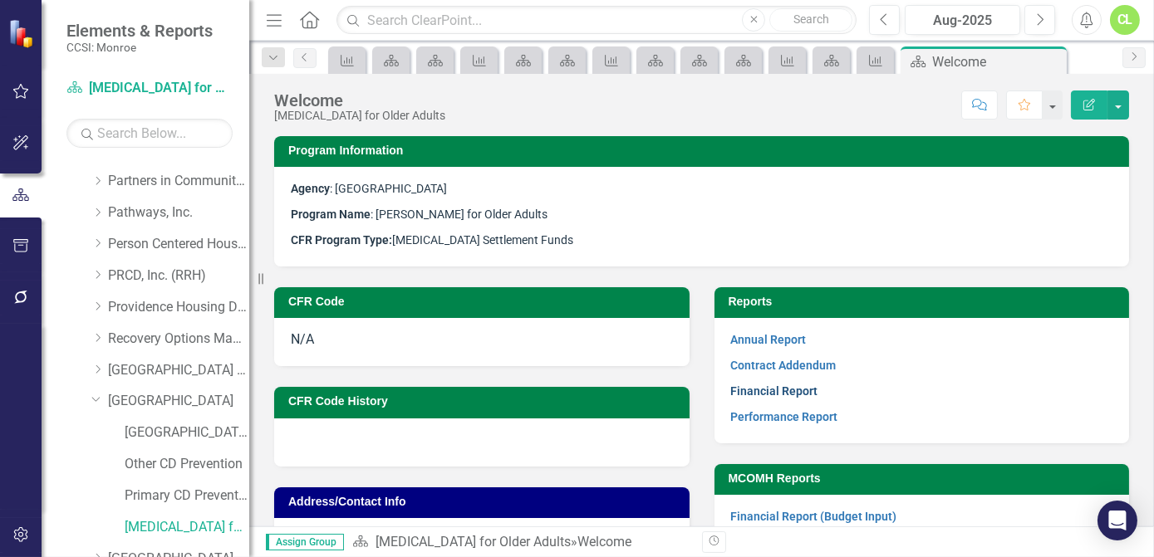
click at [746, 392] on link "Financial Report" at bounding box center [774, 391] width 87 height 13
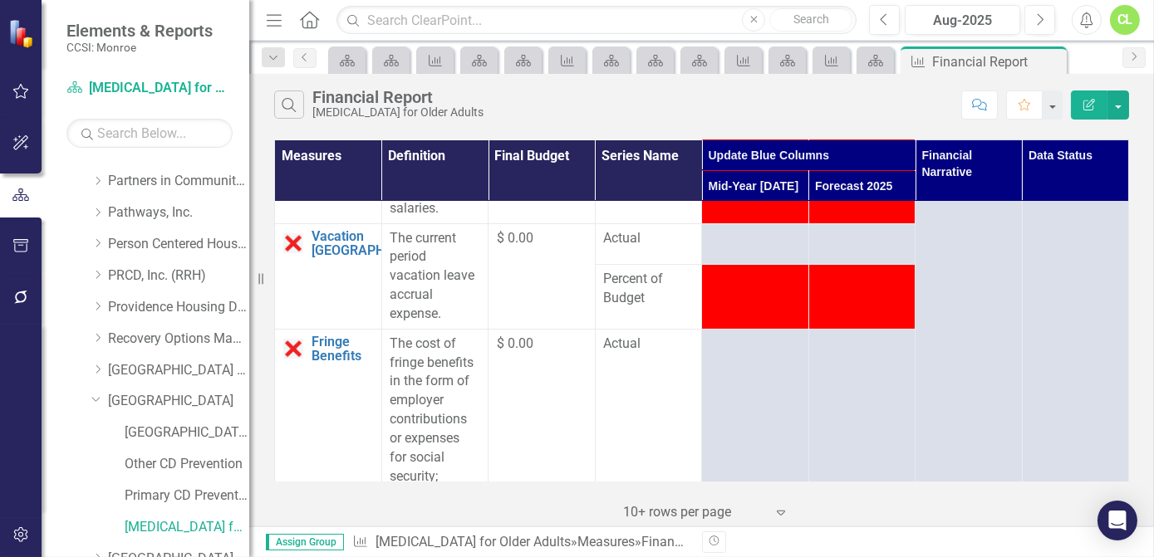
scroll to position [301, 0]
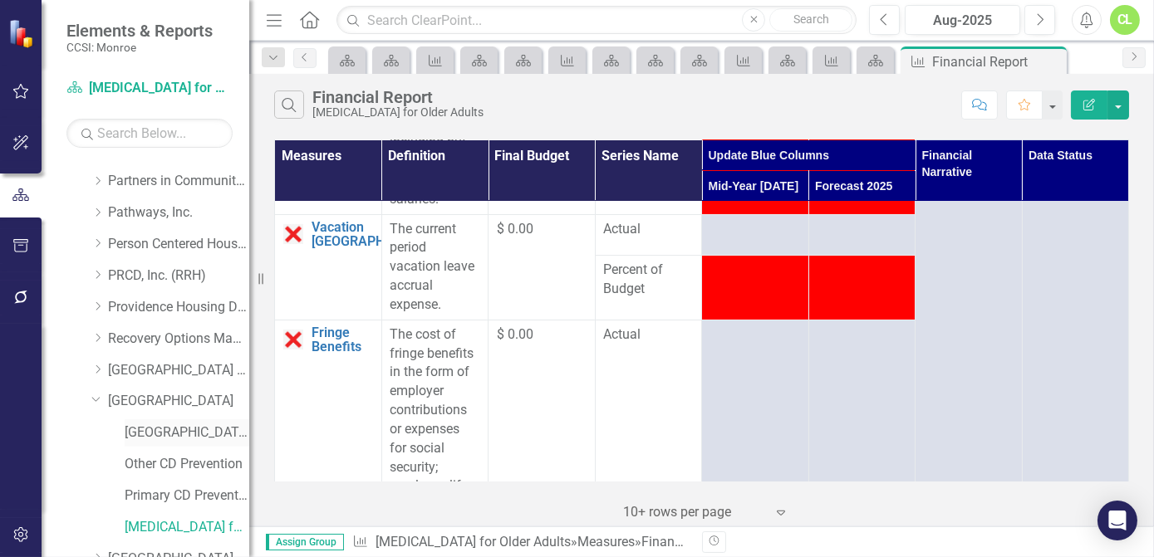
click at [202, 430] on link "[GEOGRAPHIC_DATA] (MCOMH Internal)" at bounding box center [187, 433] width 125 height 19
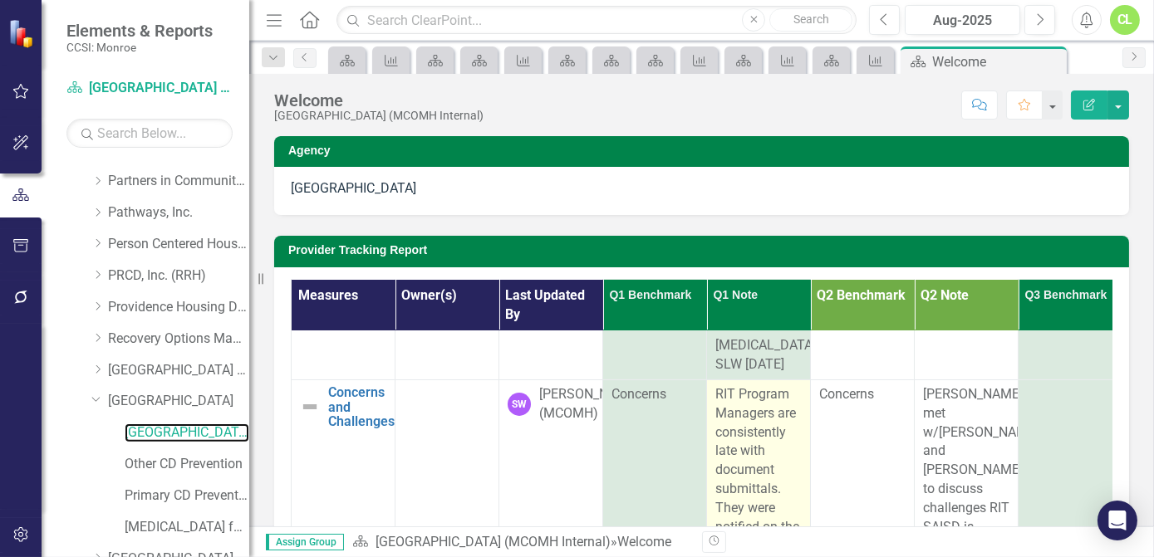
scroll to position [679, 0]
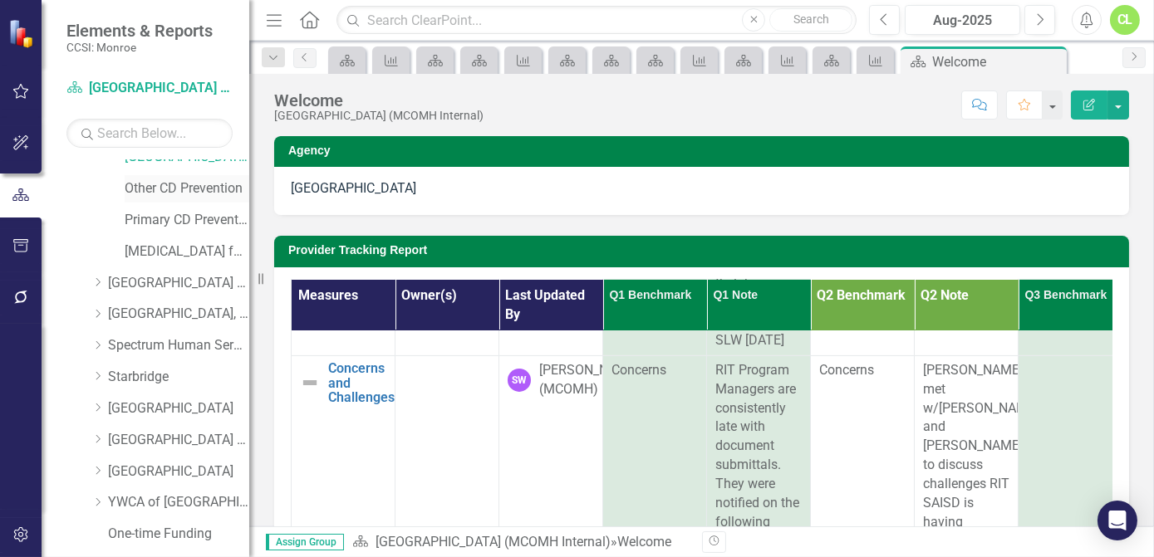
scroll to position [1614, 0]
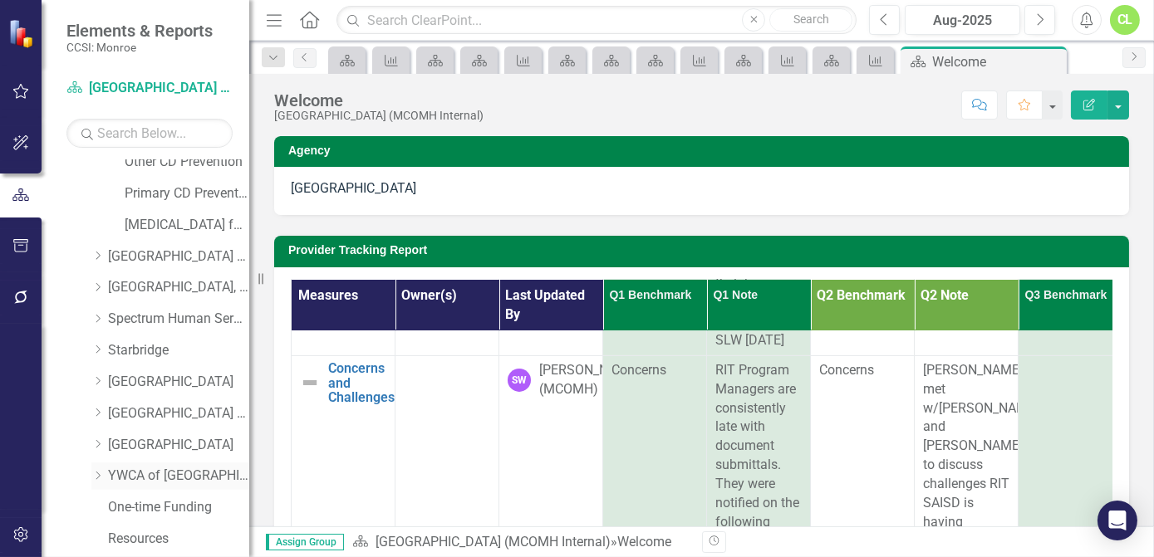
click at [106, 478] on div "Dropdown" at bounding box center [99, 476] width 17 height 14
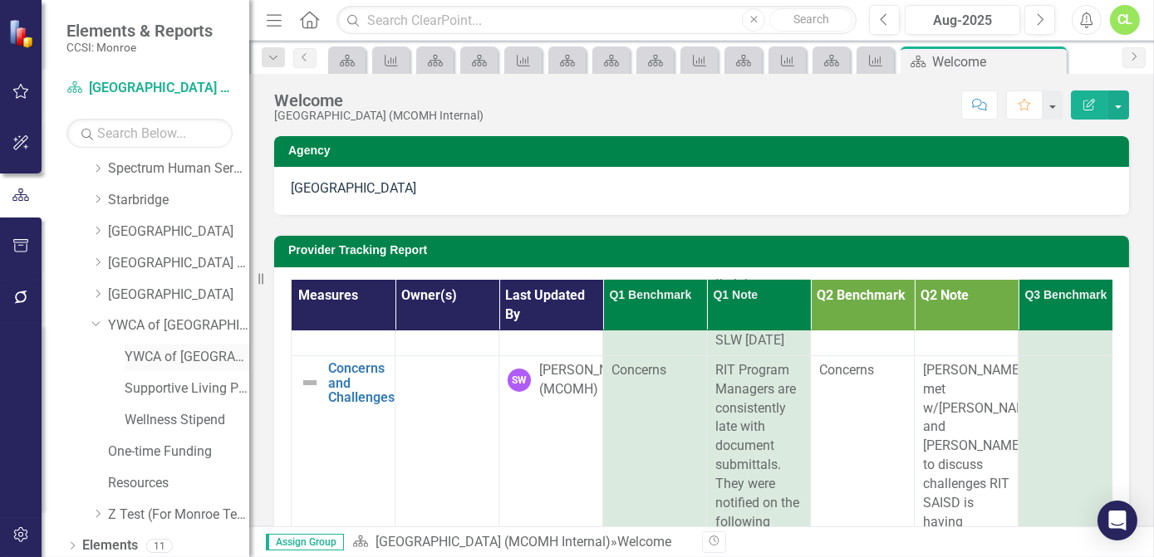
scroll to position [1802, 0]
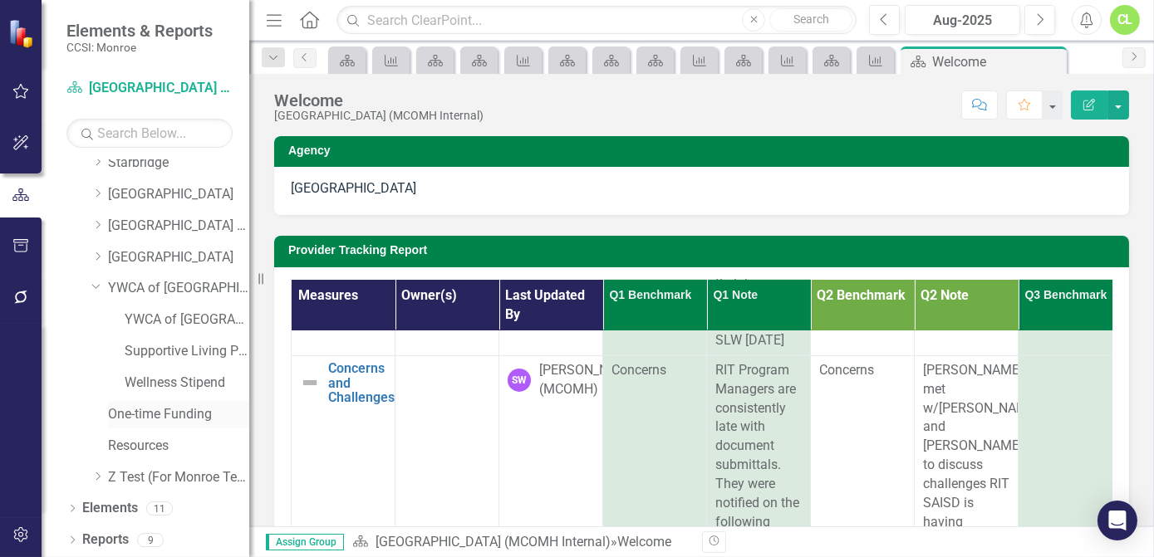
click at [203, 415] on link "One-time Funding" at bounding box center [178, 414] width 141 height 19
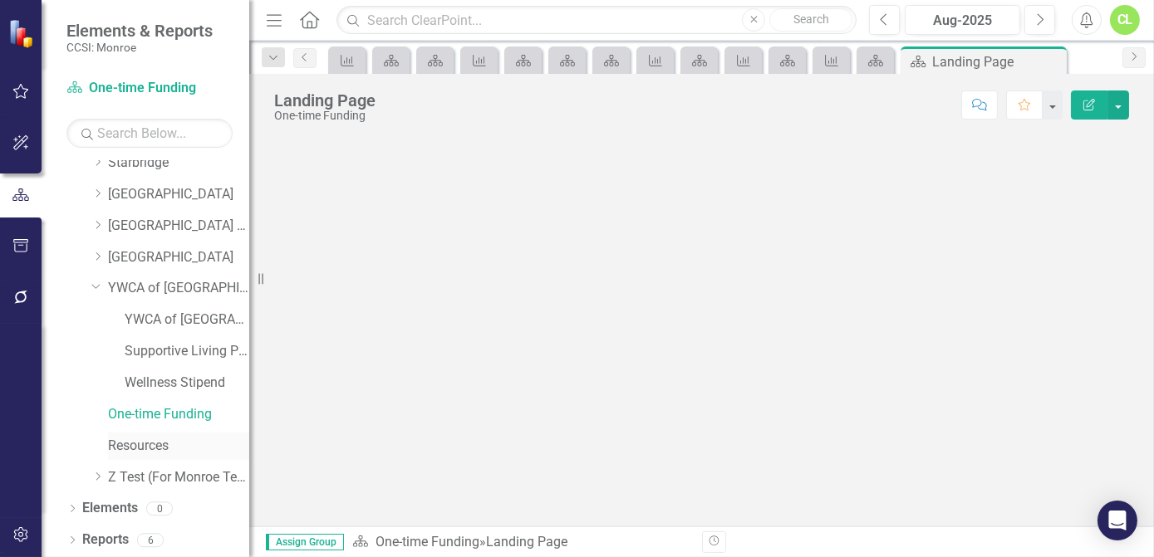
click at [159, 446] on link "Resources" at bounding box center [178, 446] width 141 height 19
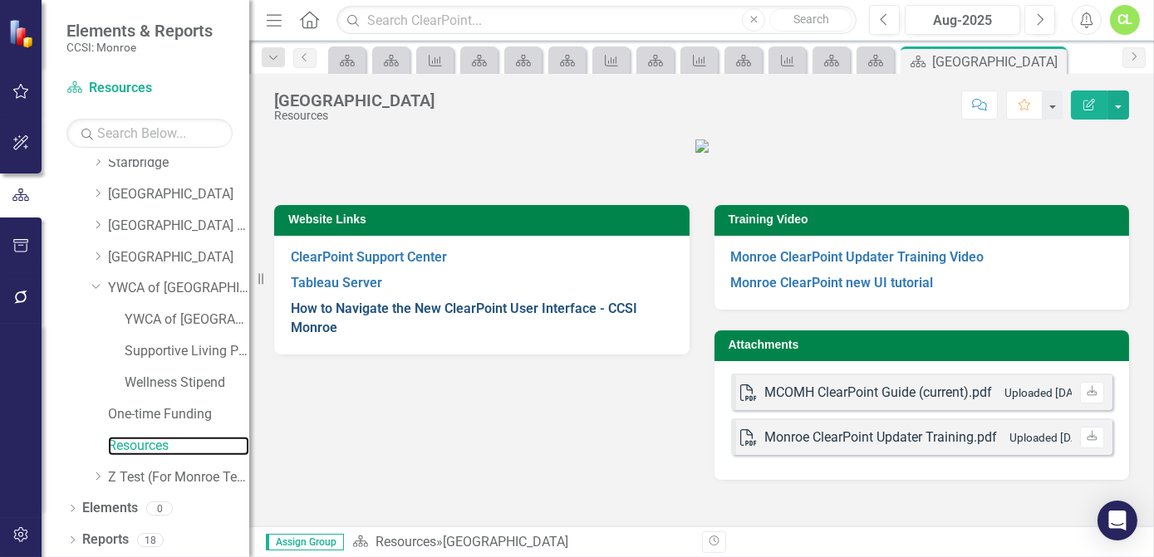
scroll to position [107, 0]
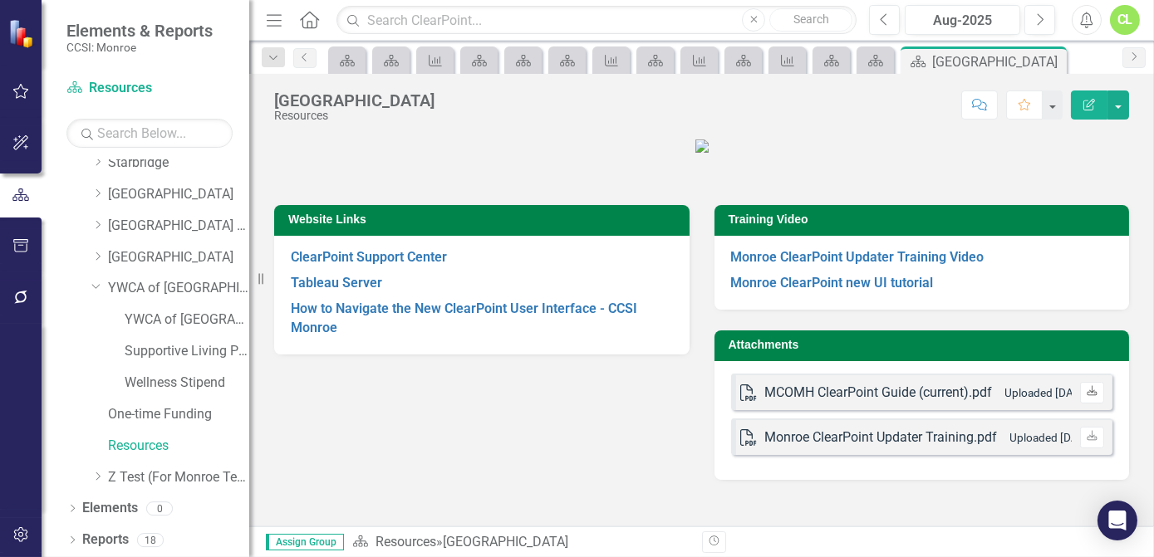
click at [1085, 397] on icon "Download" at bounding box center [1091, 392] width 12 height 10
click at [1086, 448] on link "Download" at bounding box center [1092, 438] width 24 height 22
click at [412, 334] on strong "How to Navigate the New ClearPoint User Interface - CCSI Monroe" at bounding box center [464, 318] width 346 height 35
click at [818, 291] on strong "Monroe ClearPoint new UI tutorial" at bounding box center [832, 283] width 203 height 16
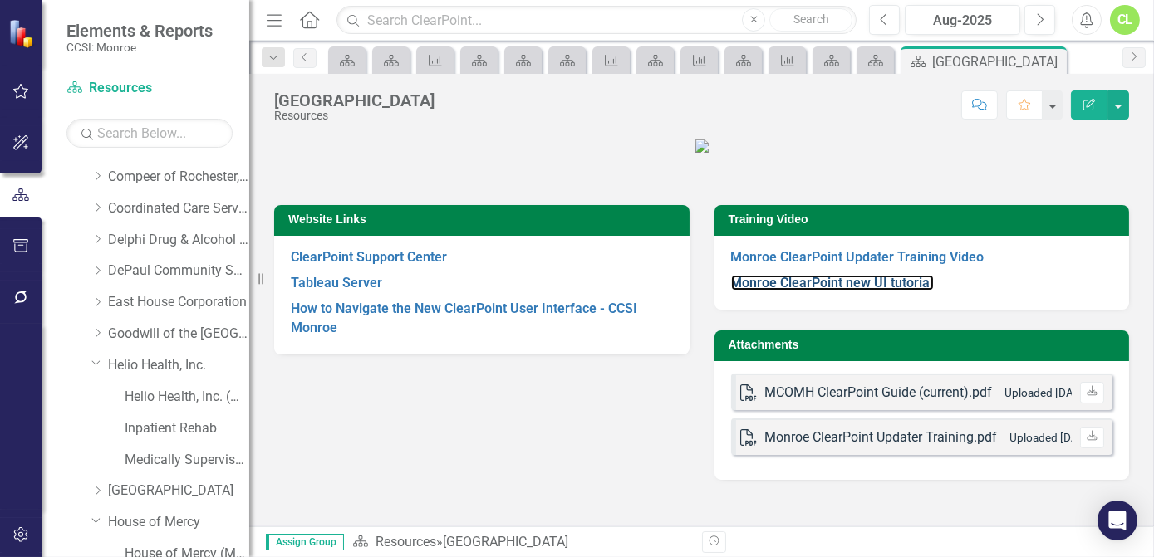
scroll to position [0, 0]
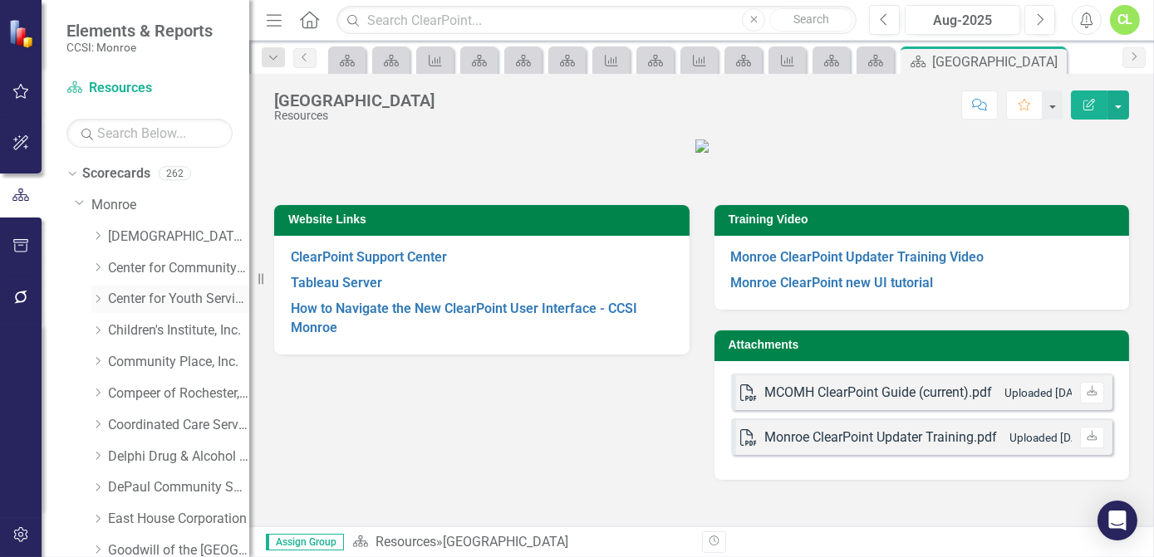
click at [95, 298] on icon "Dropdown" at bounding box center [97, 299] width 12 height 10
click at [189, 356] on link "Monroe Ave - Other CD Prevention" at bounding box center [187, 362] width 125 height 19
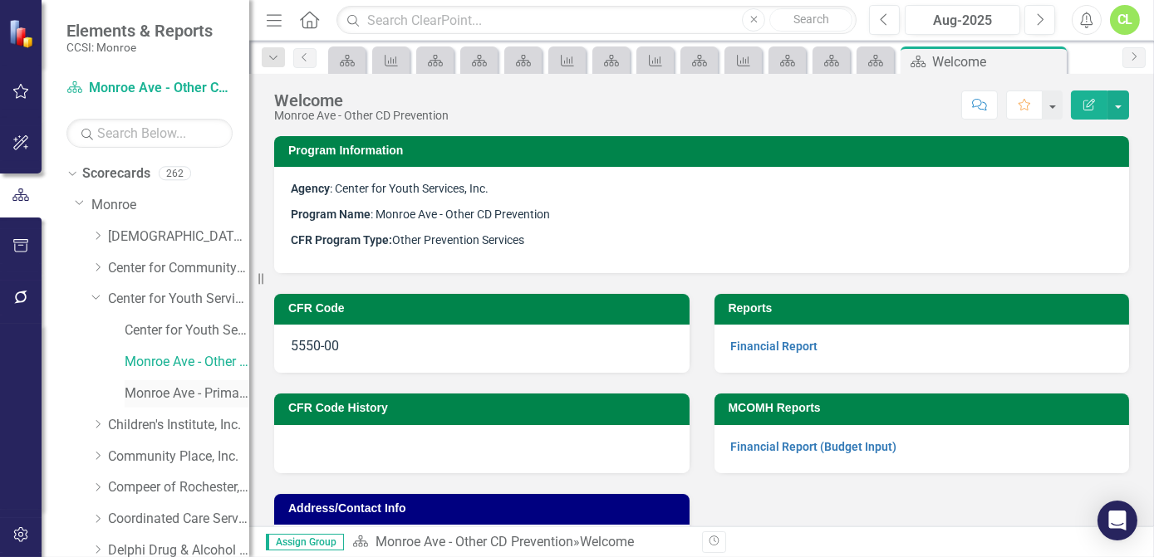
click at [169, 395] on link "Monroe Ave - Primary CD Prevention" at bounding box center [187, 394] width 125 height 19
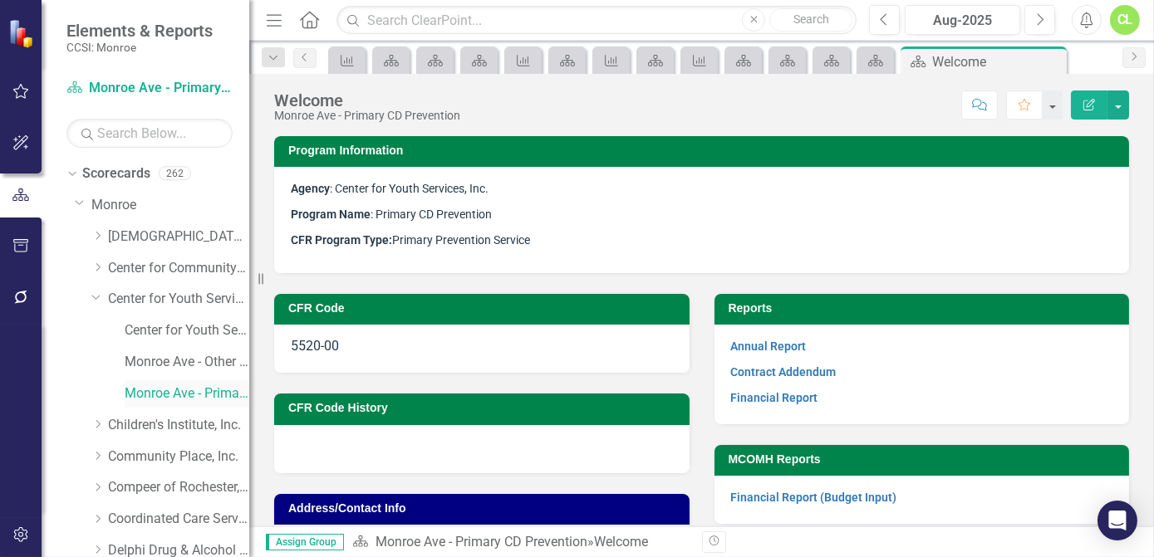
click at [169, 395] on link "Monroe Ave - Primary CD Prevention" at bounding box center [187, 394] width 125 height 19
click at [773, 345] on link "Annual Report" at bounding box center [769, 346] width 76 height 13
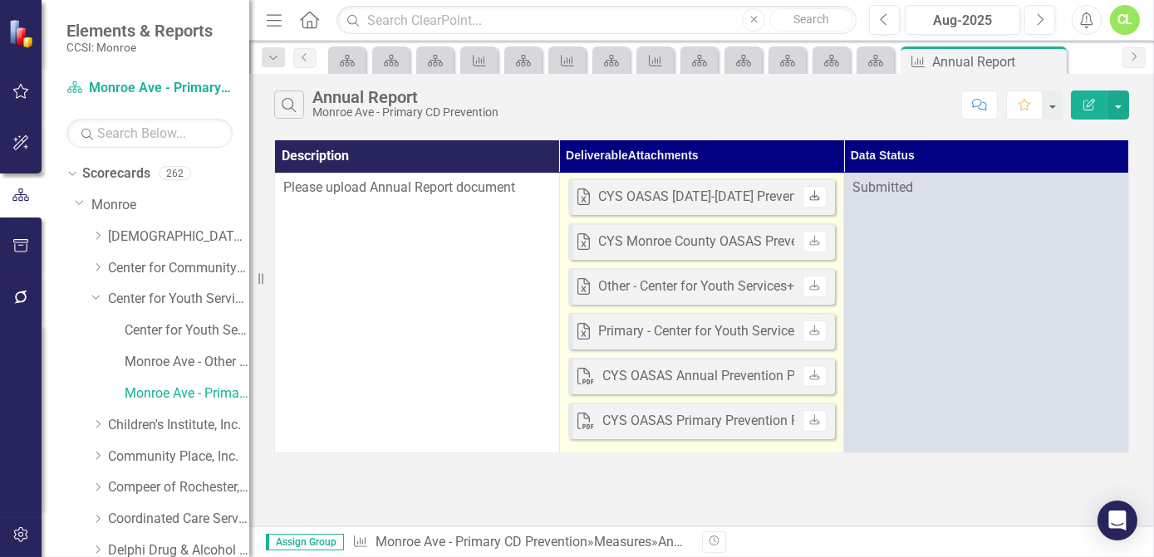
click at [811, 195] on icon "Download" at bounding box center [814, 197] width 12 height 10
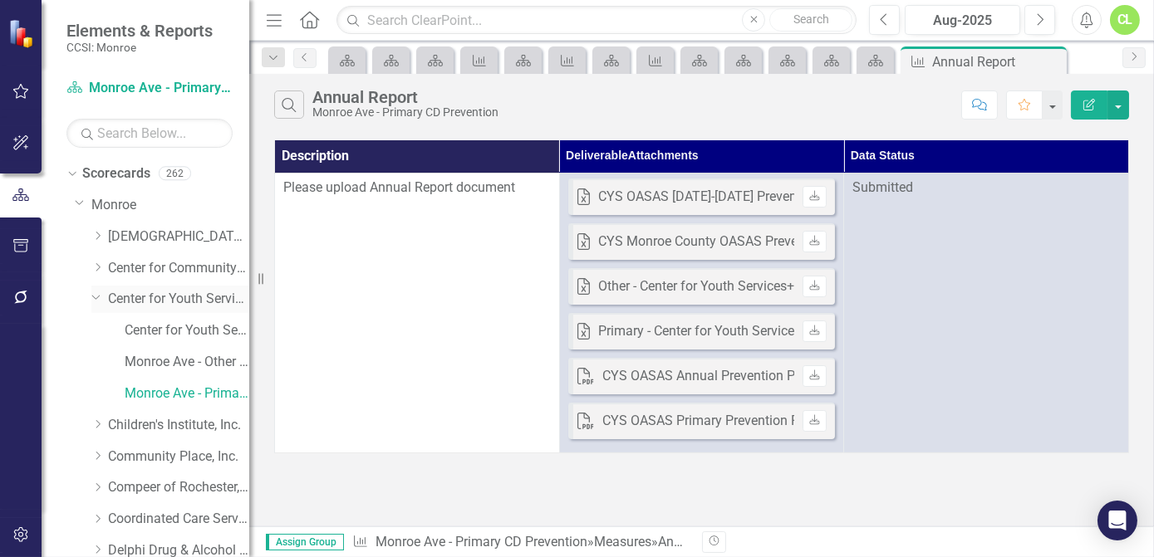
click at [95, 296] on icon "Dropdown" at bounding box center [96, 297] width 10 height 12
click at [99, 457] on icon at bounding box center [98, 456] width 4 height 8
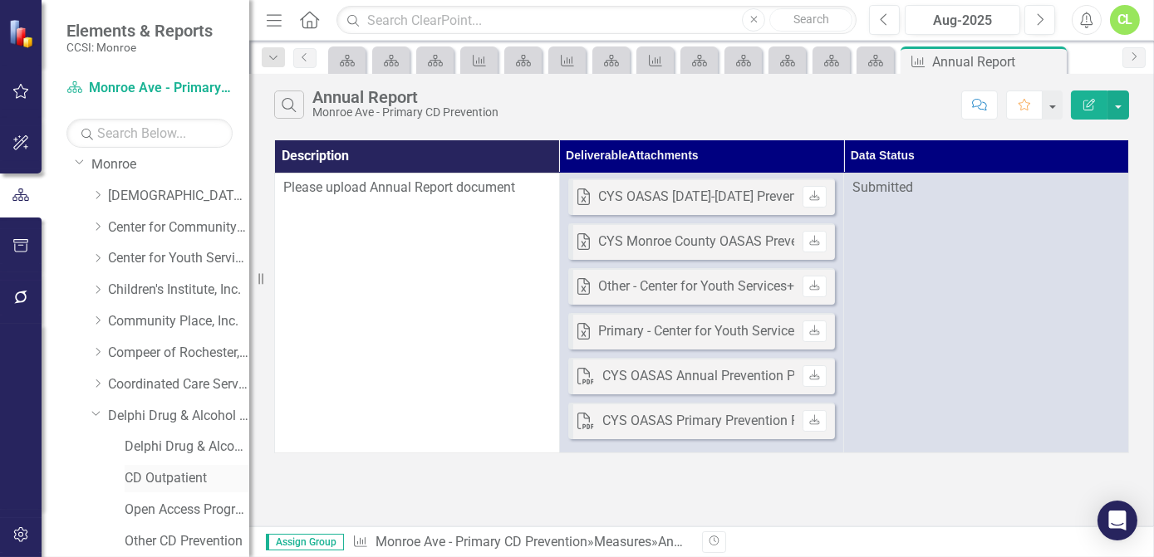
scroll to position [75, 0]
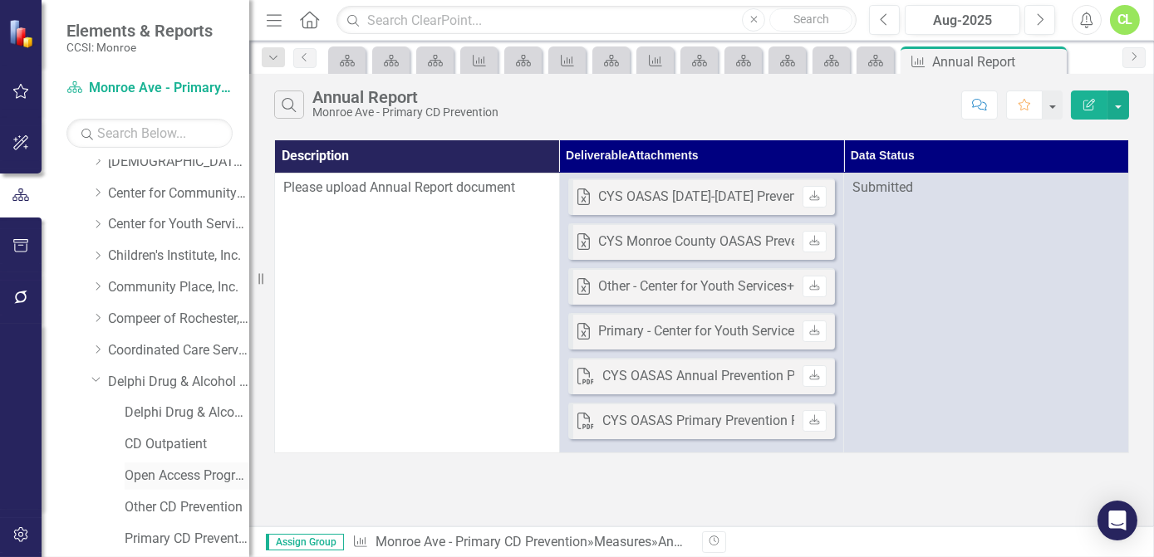
click at [158, 477] on link "Open Access Program" at bounding box center [187, 476] width 125 height 19
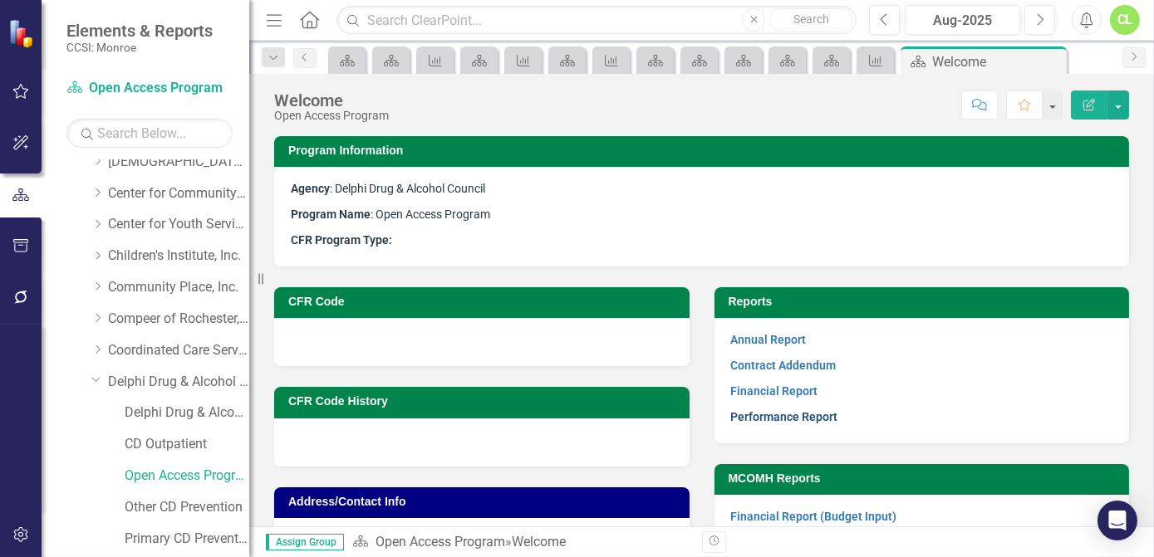
click at [806, 418] on link "Performance Report" at bounding box center [784, 416] width 107 height 13
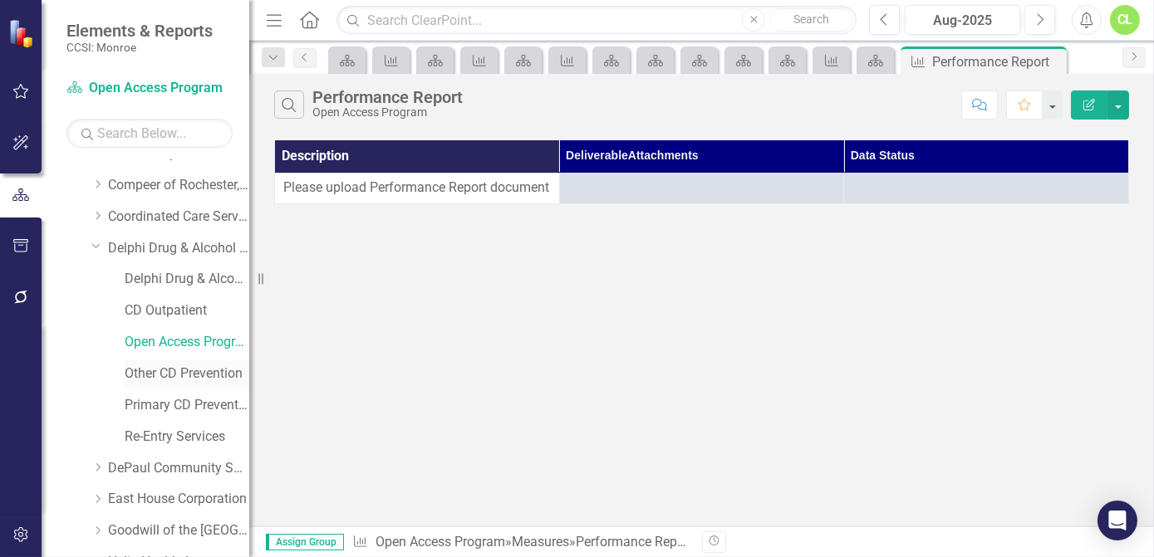
scroll to position [226, 0]
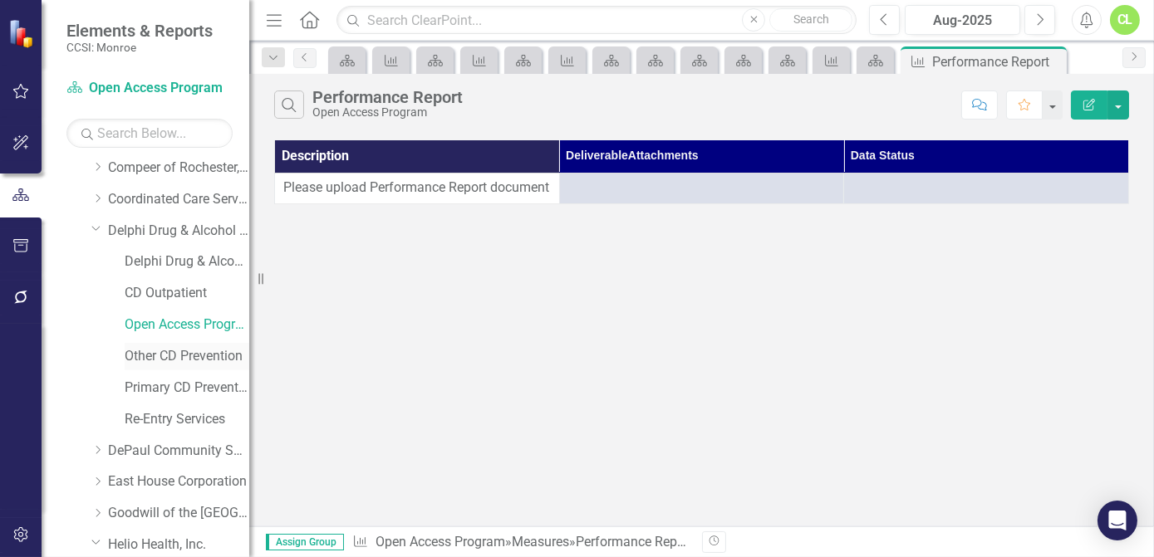
click at [168, 354] on link "Other CD Prevention" at bounding box center [187, 356] width 125 height 19
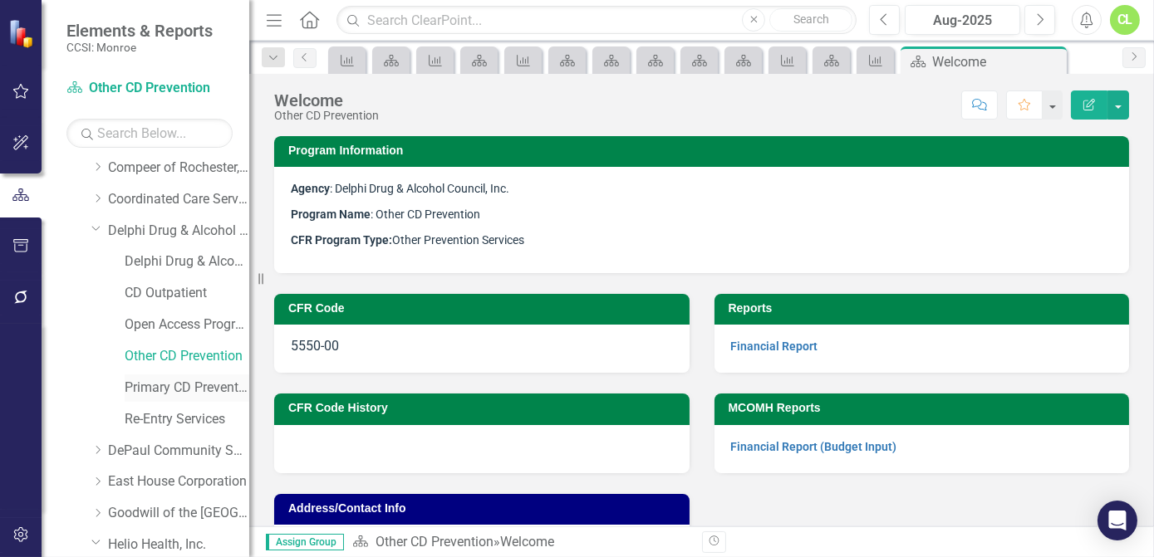
click at [169, 389] on link "Primary CD Prevention" at bounding box center [187, 388] width 125 height 19
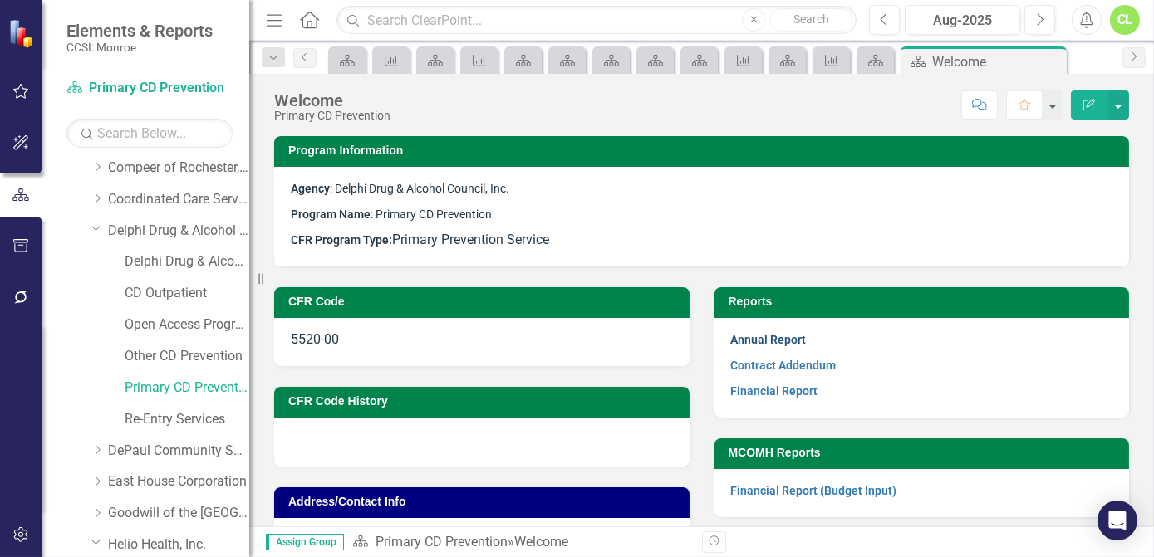
click at [790, 336] on link "Annual Report" at bounding box center [769, 339] width 76 height 13
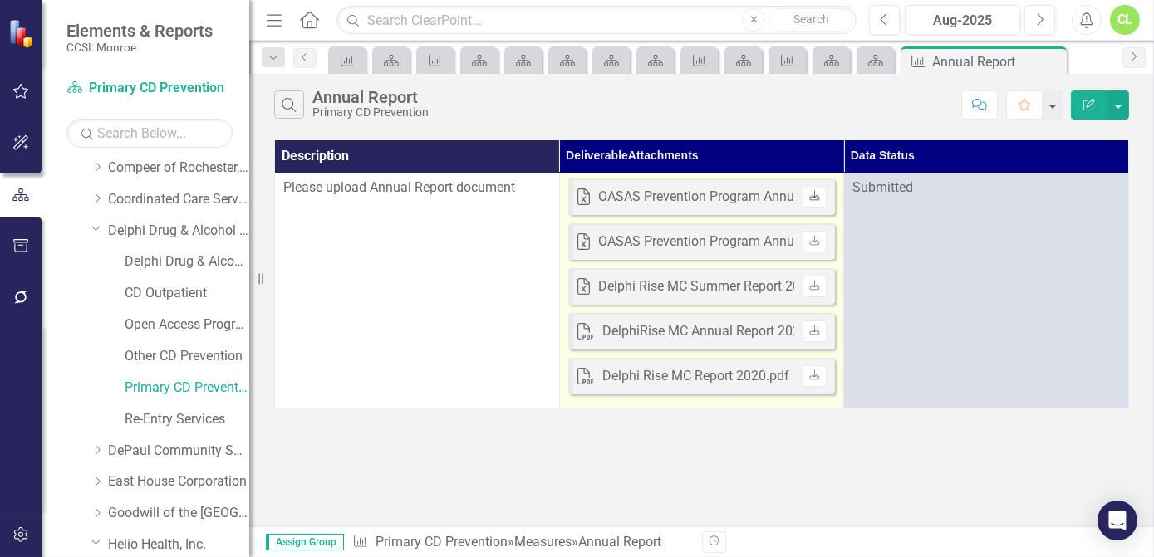
click at [814, 194] on icon "Download" at bounding box center [814, 197] width 12 height 10
click at [812, 194] on icon "Download" at bounding box center [814, 197] width 12 height 10
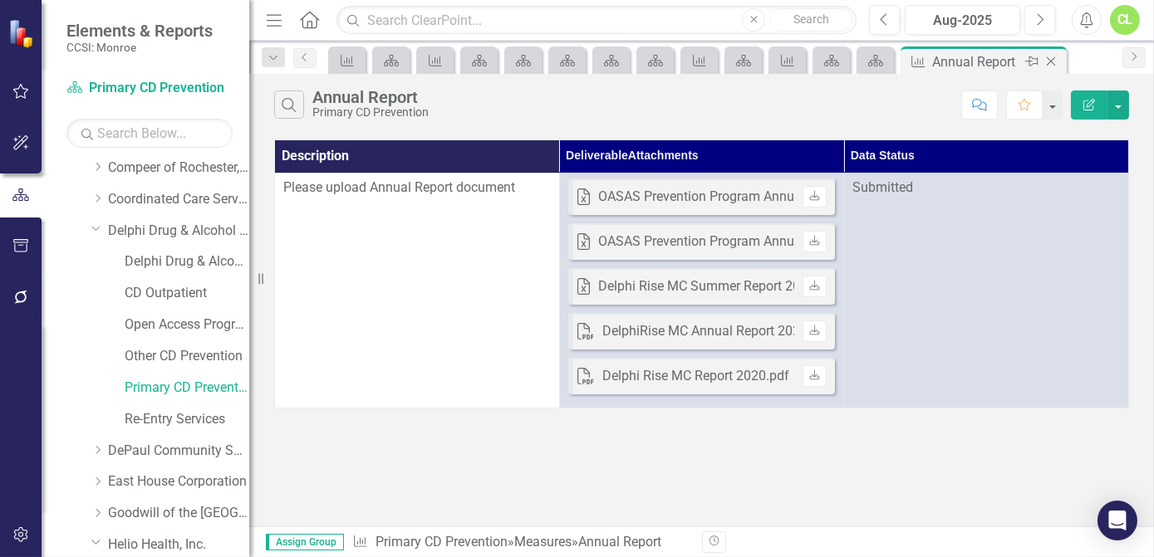
click at [955, 56] on div "Annual Report" at bounding box center [976, 61] width 89 height 21
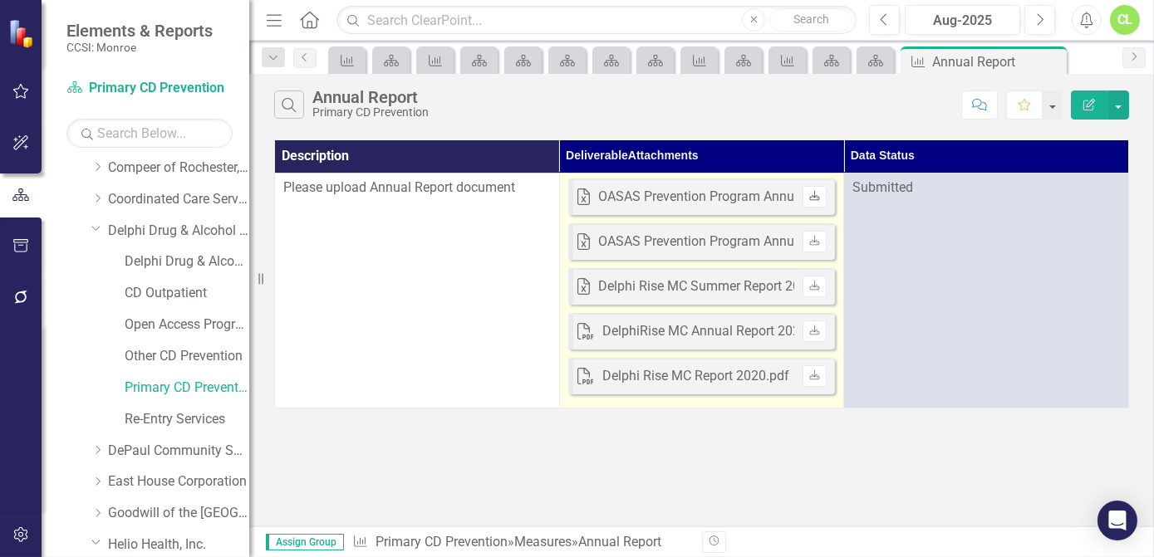
click at [819, 192] on icon "Download" at bounding box center [814, 197] width 12 height 10
click at [816, 198] on icon "Download" at bounding box center [814, 197] width 12 height 10
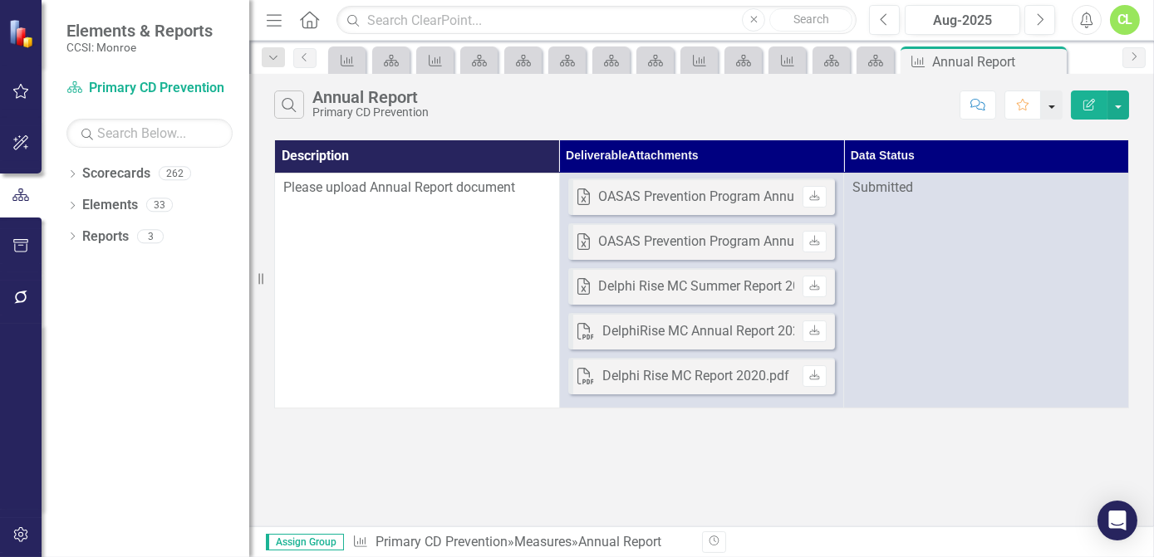
click at [1056, 114] on button "button" at bounding box center [1052, 105] width 22 height 29
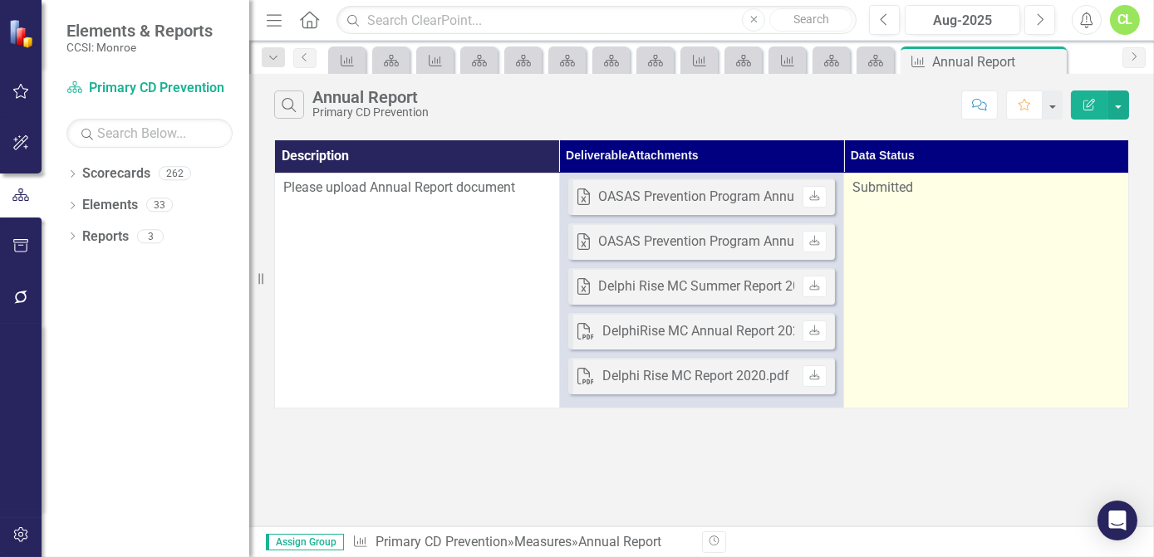
click at [897, 192] on span "Submitted" at bounding box center [882, 187] width 61 height 16
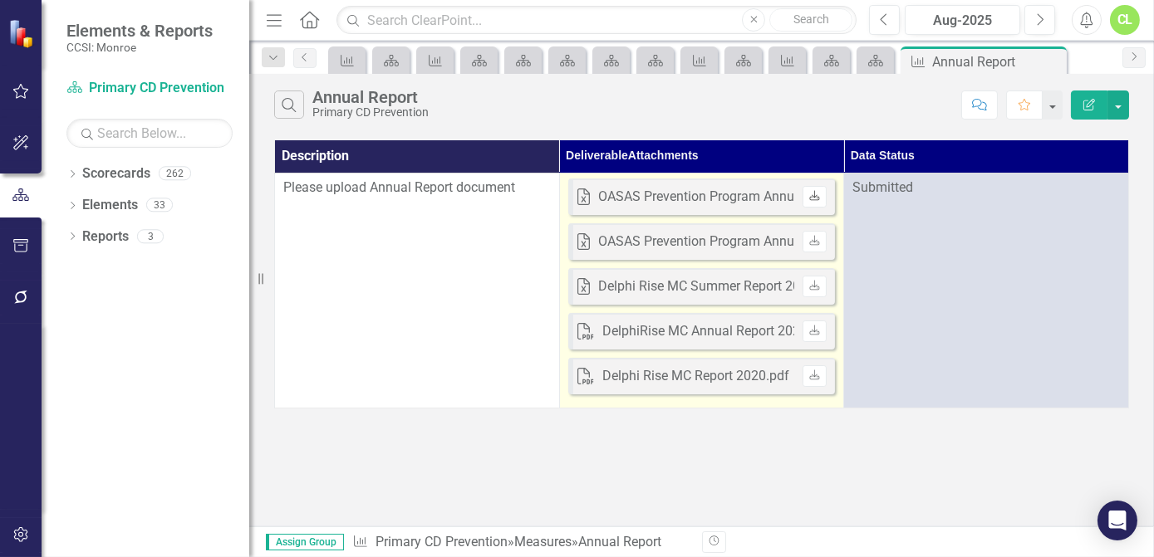
click at [815, 203] on link "Download" at bounding box center [814, 197] width 24 height 22
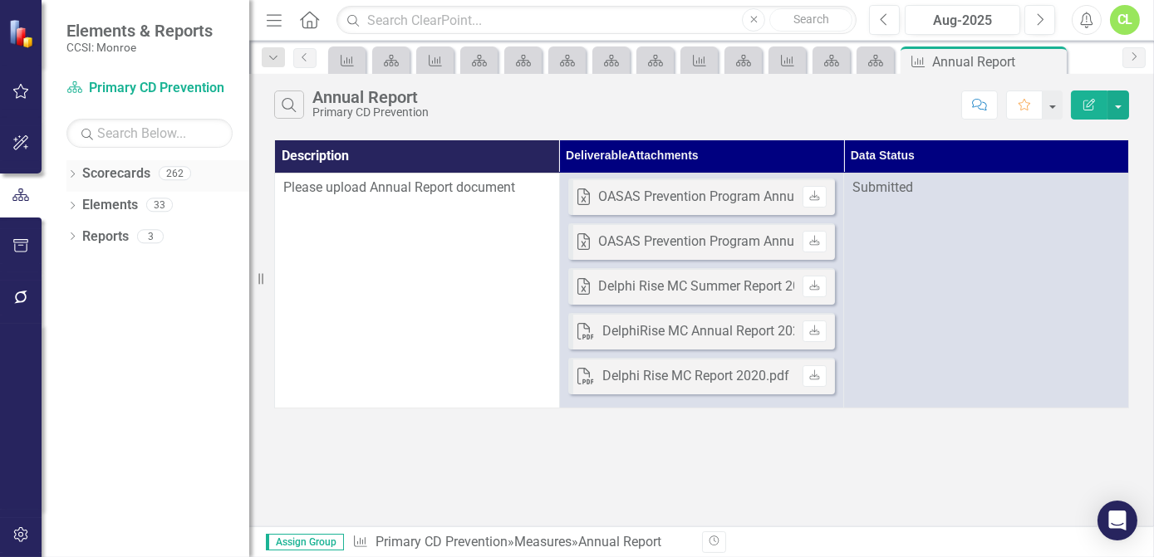
click at [69, 178] on icon "Dropdown" at bounding box center [72, 175] width 12 height 9
click at [79, 204] on icon "Dropdown" at bounding box center [81, 204] width 12 height 10
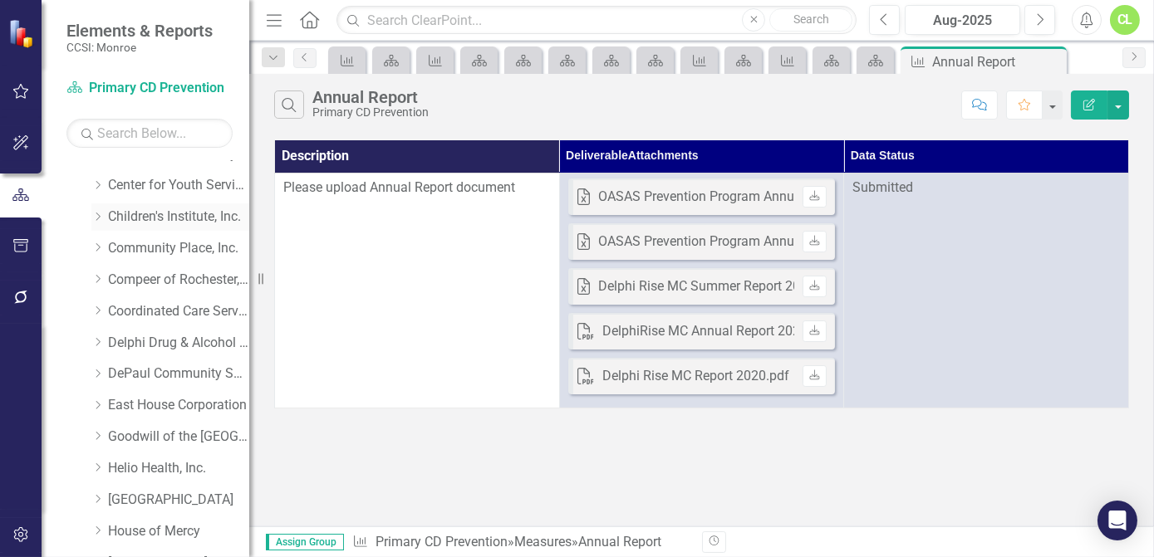
scroll to position [150, 0]
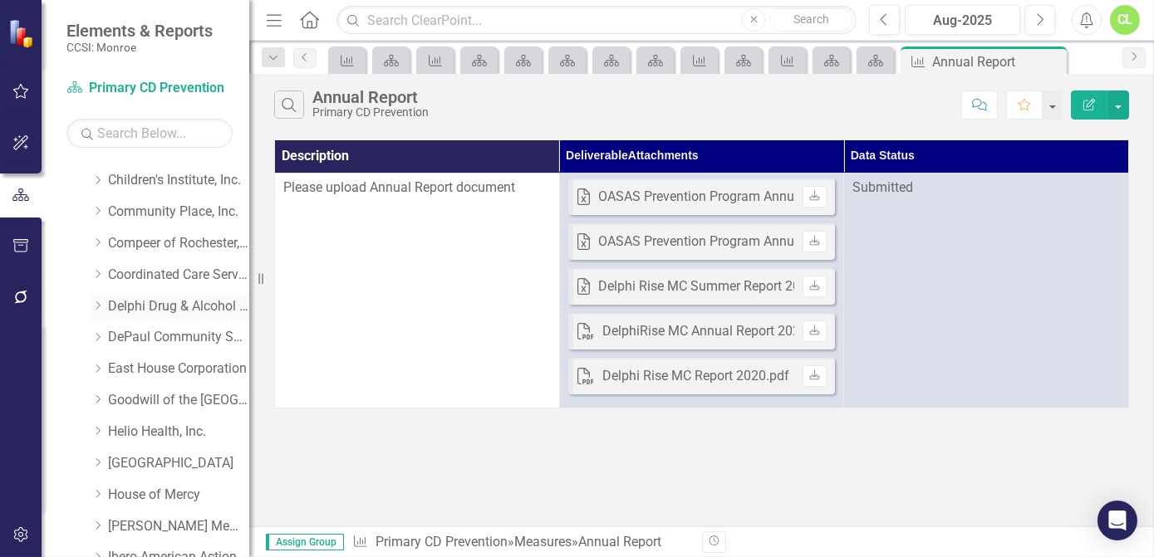
click at [96, 308] on icon "Dropdown" at bounding box center [97, 306] width 12 height 10
